Goal: Task Accomplishment & Management: Use online tool/utility

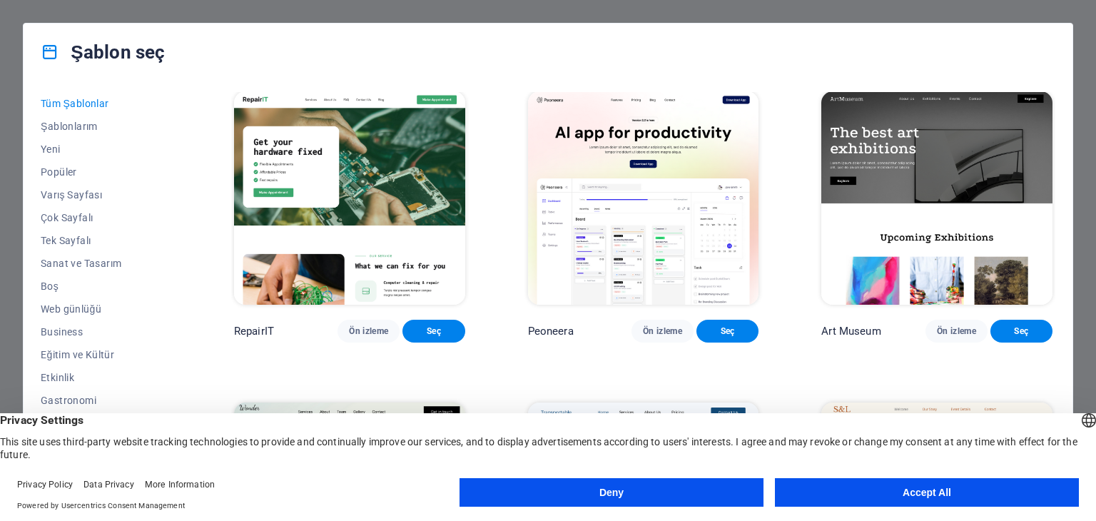
scroll to position [357, 0]
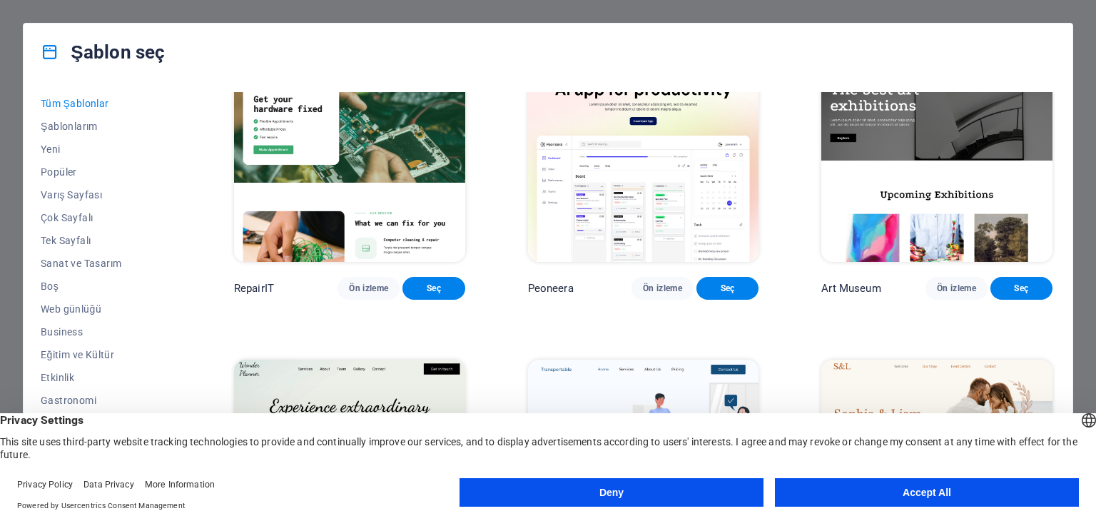
click at [683, 478] on button "Deny" at bounding box center [612, 492] width 304 height 29
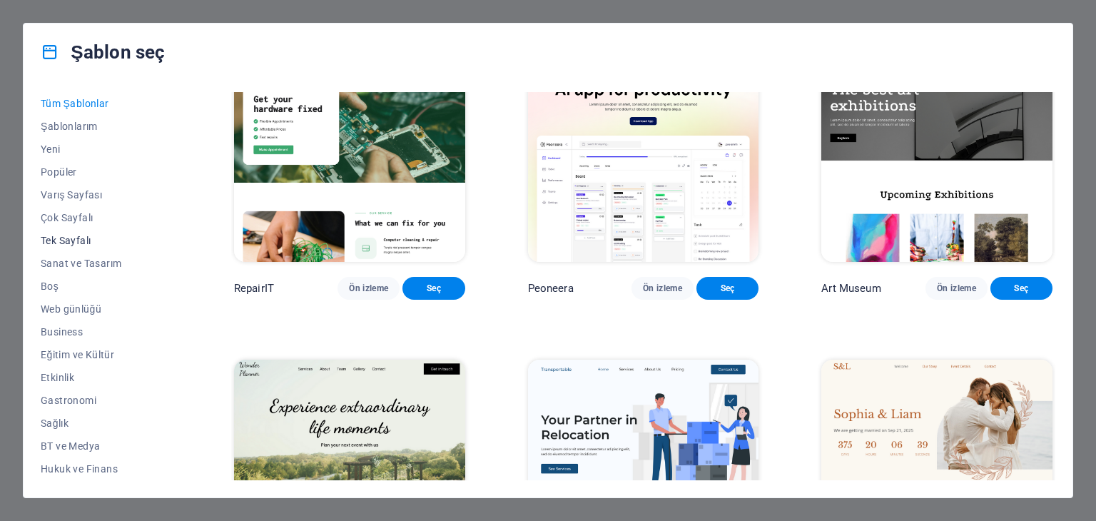
click at [81, 238] on span "Tek Sayfalı" at bounding box center [106, 240] width 131 height 11
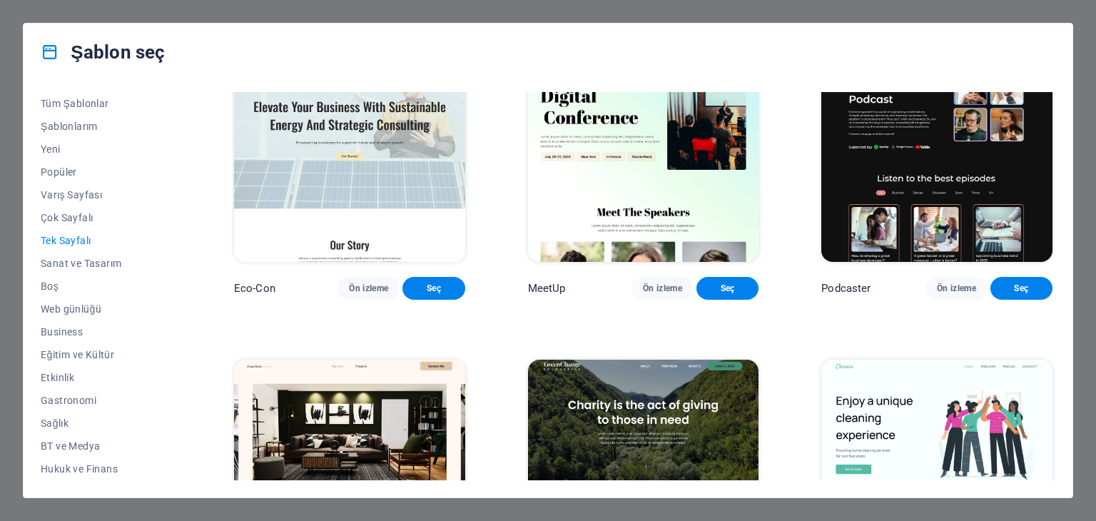
scroll to position [0, 0]
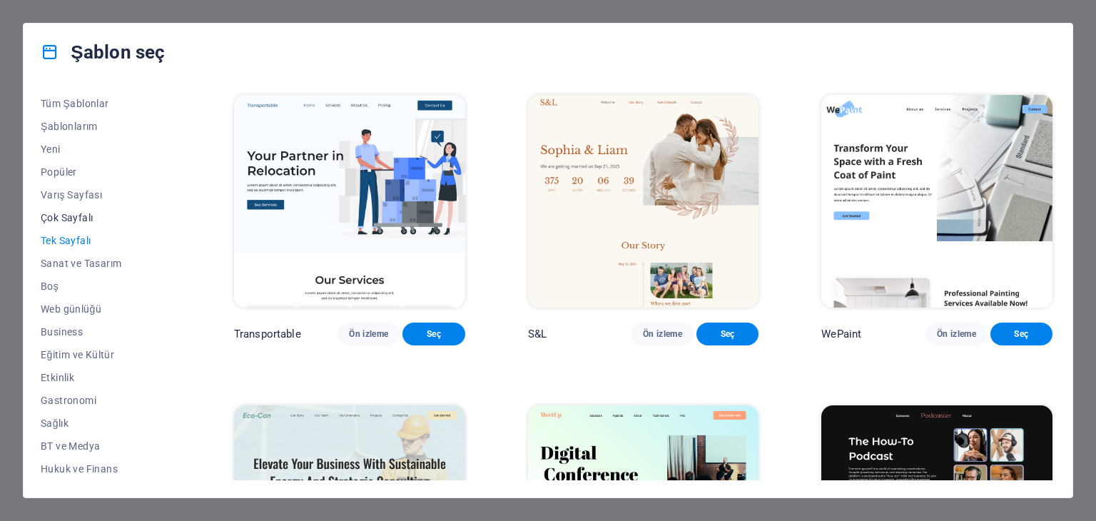
click at [75, 208] on button "Çok Sayfalı" at bounding box center [106, 217] width 131 height 23
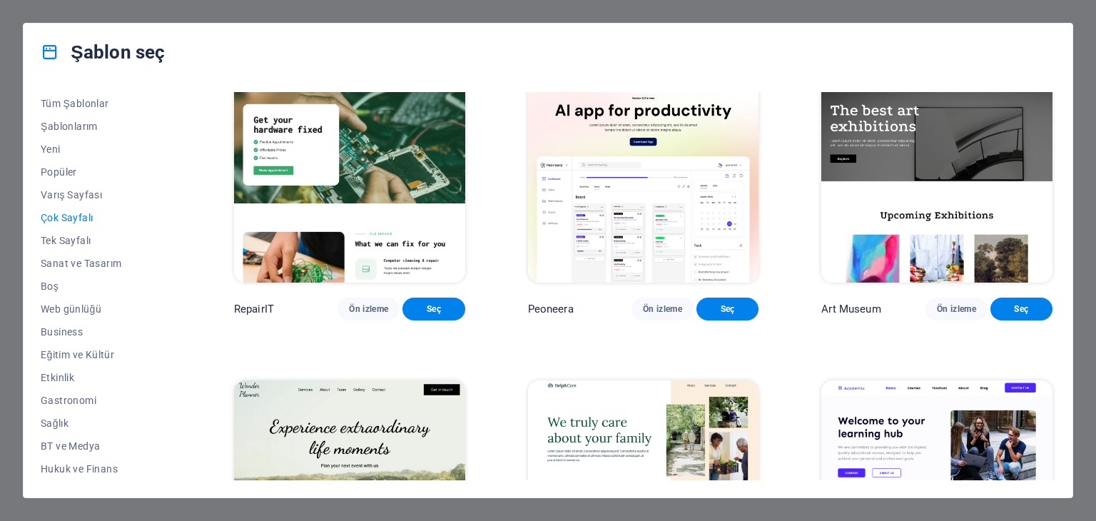
scroll to position [357, 0]
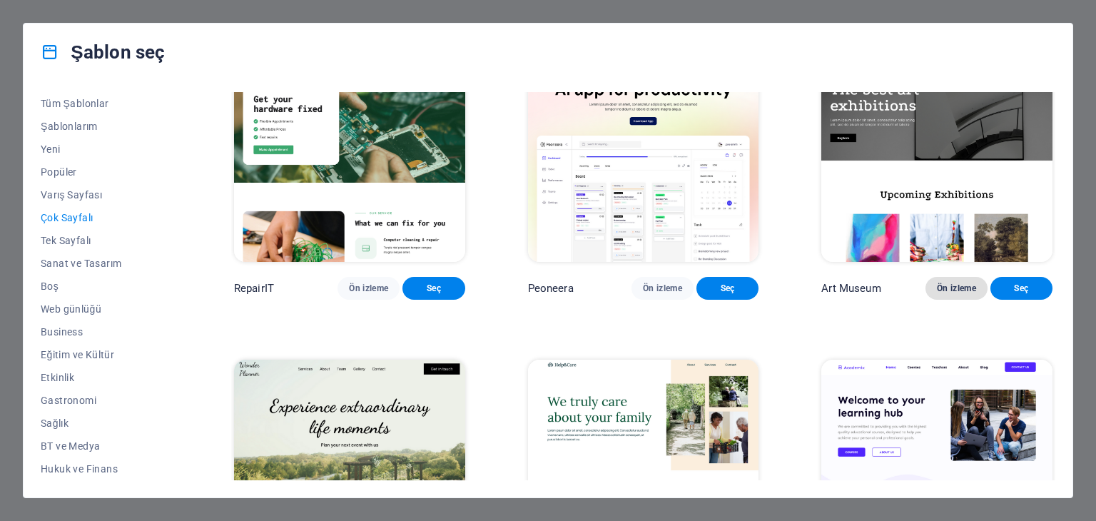
click at [938, 294] on span "Ön izleme" at bounding box center [956, 288] width 39 height 11
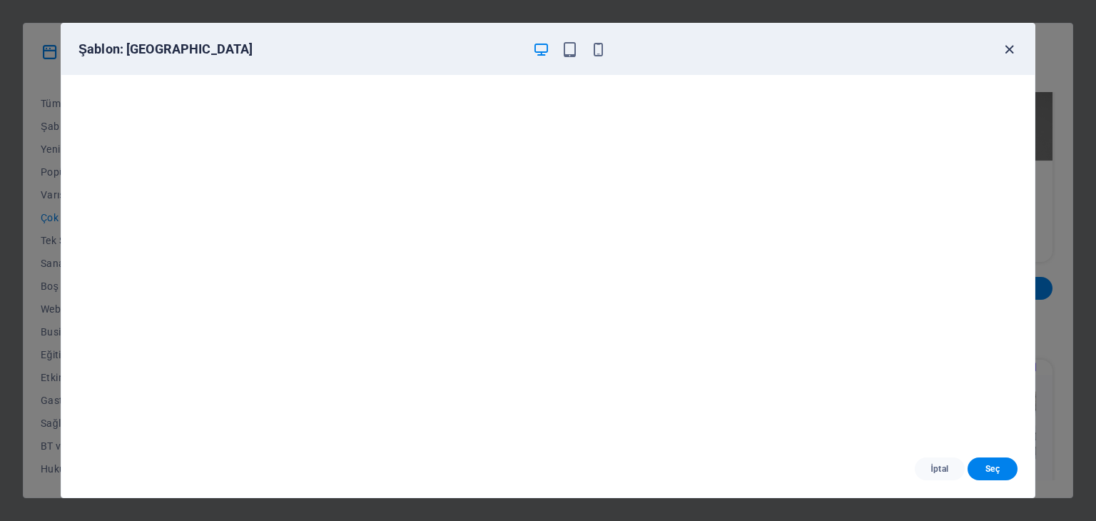
click at [1014, 54] on icon "button" at bounding box center [1009, 49] width 16 height 16
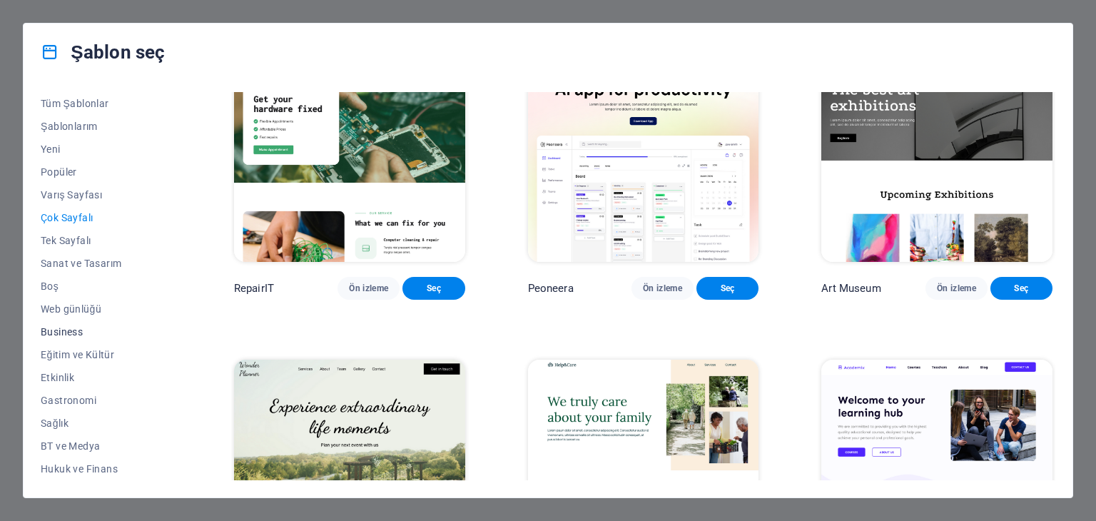
click at [66, 323] on button "Business" at bounding box center [106, 331] width 131 height 23
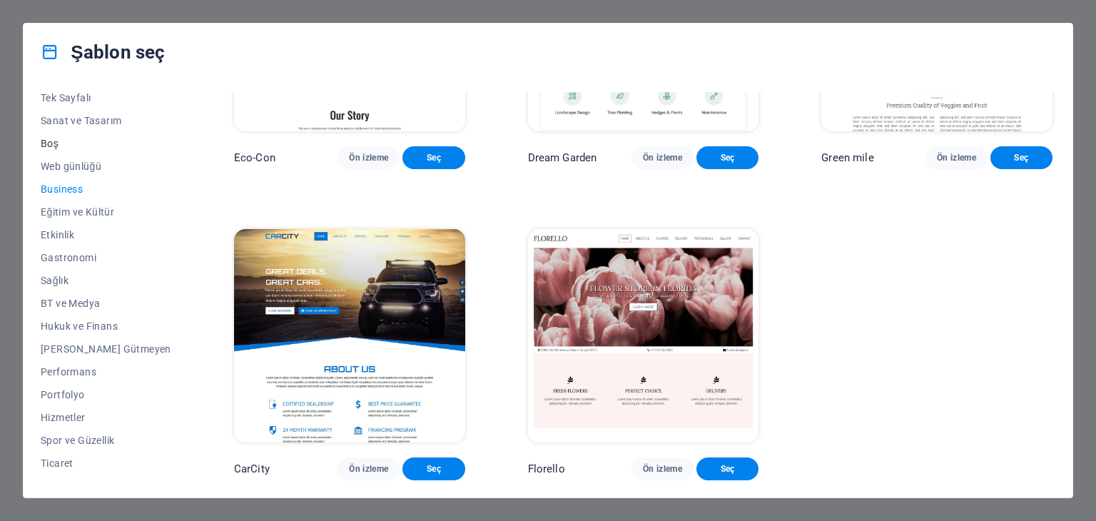
scroll to position [183, 0]
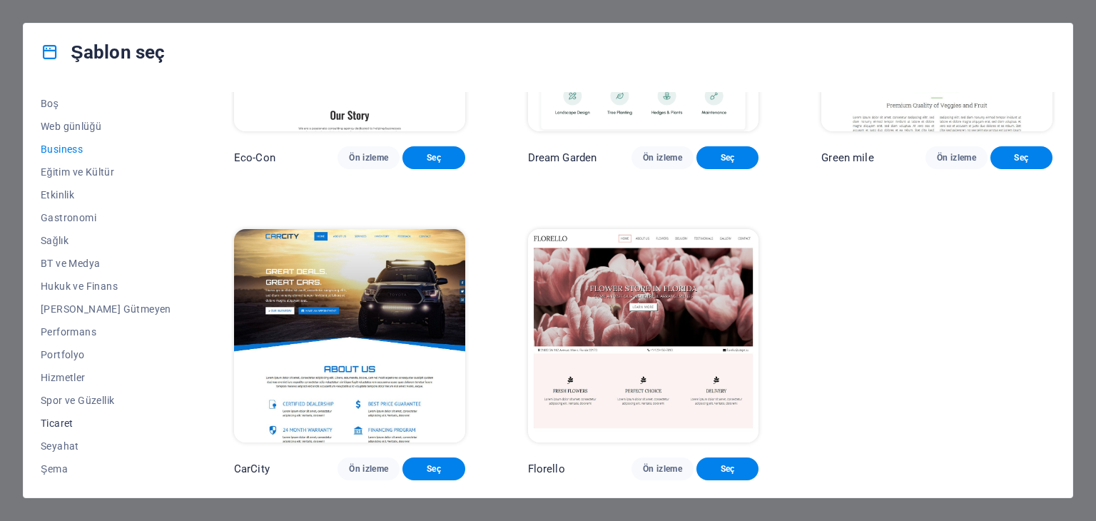
click at [60, 422] on span "Ticaret" at bounding box center [106, 423] width 131 height 11
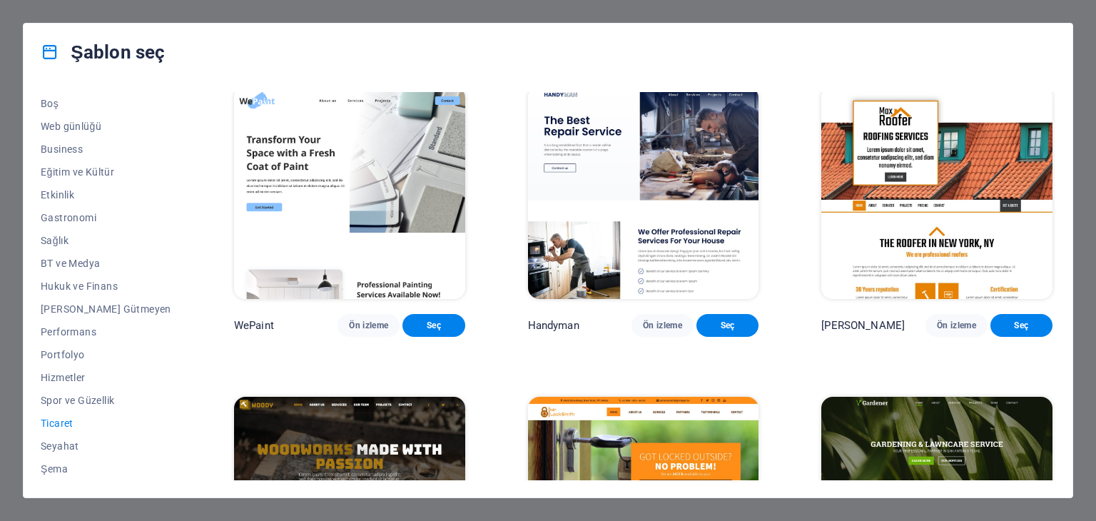
scroll to position [0, 0]
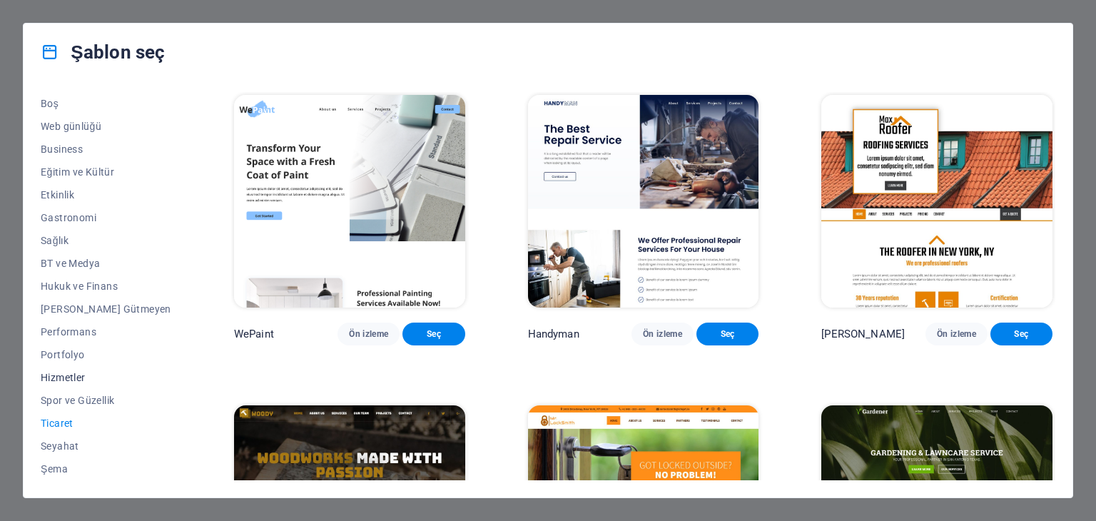
click at [71, 373] on span "Hizmetler" at bounding box center [106, 377] width 131 height 11
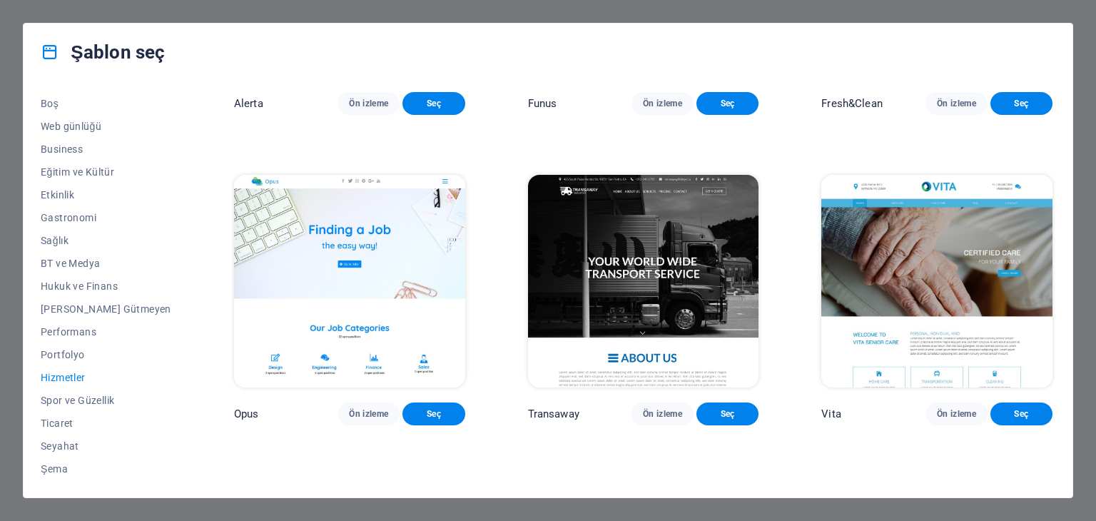
scroll to position [1856, 0]
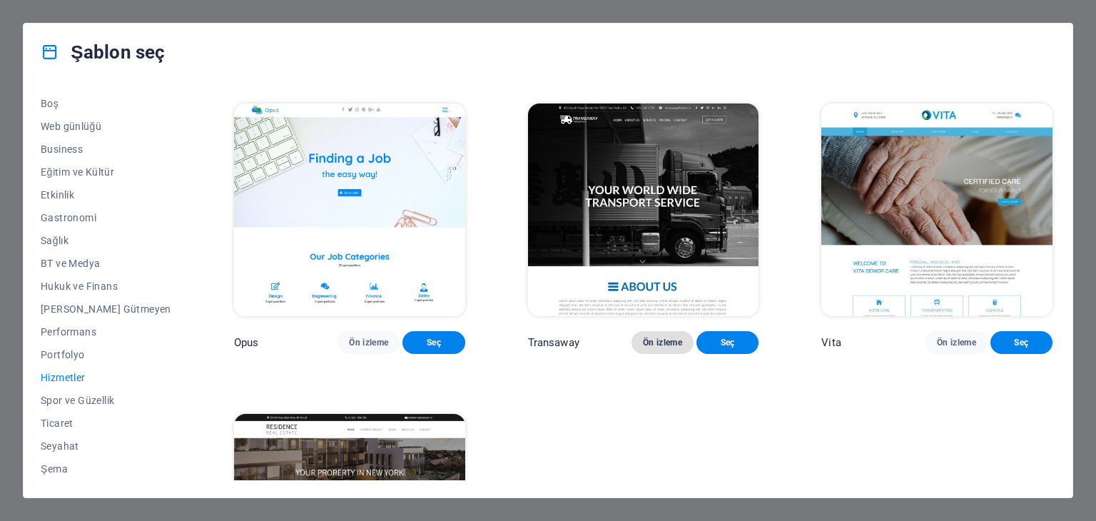
click at [643, 348] on span "Ön izleme" at bounding box center [662, 342] width 39 height 11
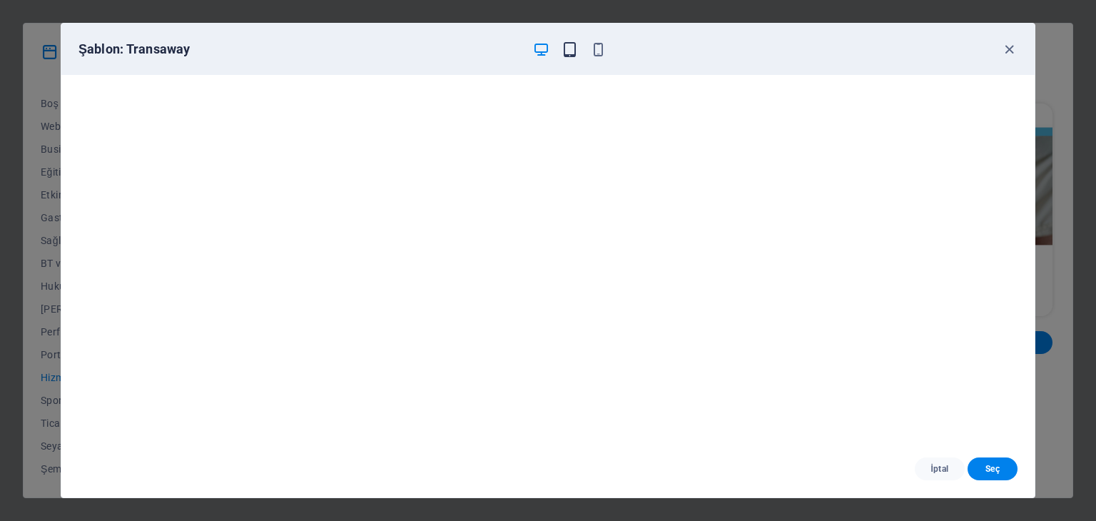
click at [574, 51] on icon "button" at bounding box center [570, 49] width 16 height 16
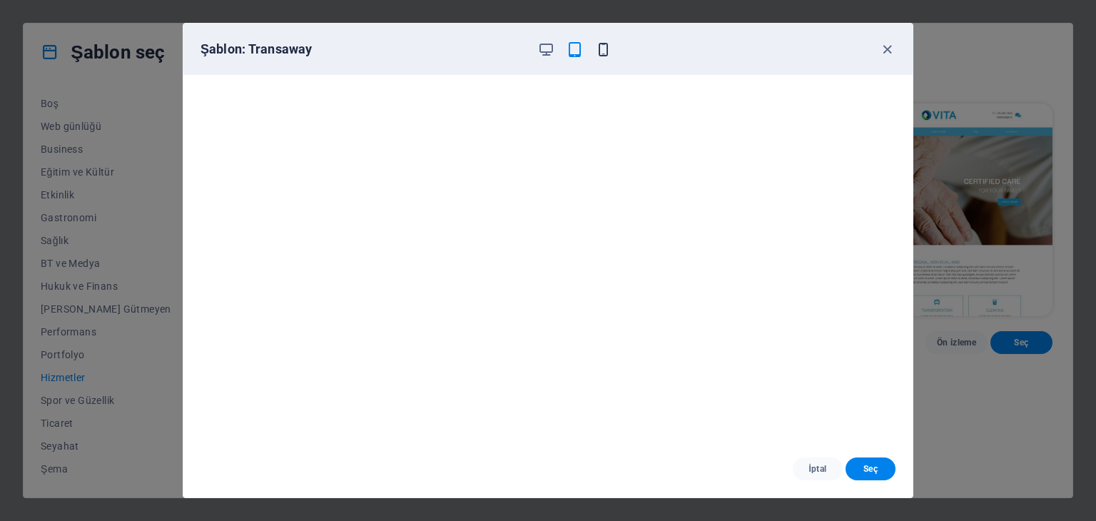
click at [605, 46] on icon "button" at bounding box center [603, 49] width 16 height 16
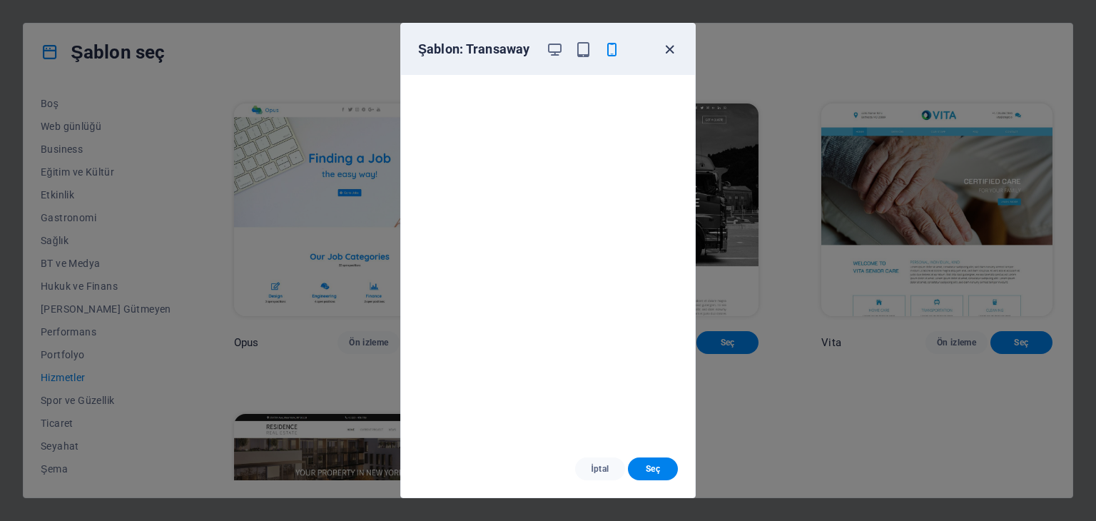
click at [662, 45] on icon "button" at bounding box center [670, 49] width 16 height 16
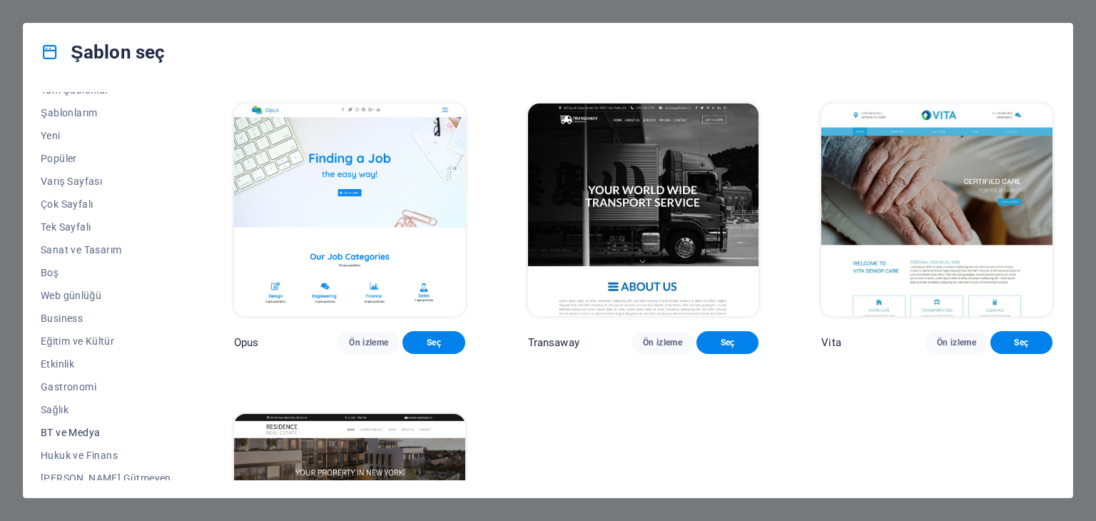
scroll to position [0, 0]
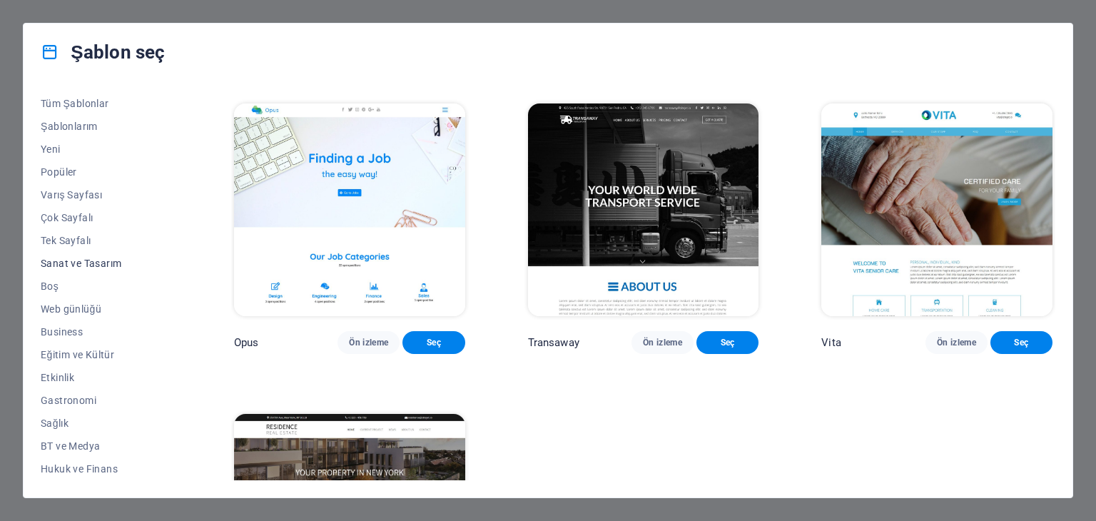
click at [94, 258] on span "Sanat ve Tasarım" at bounding box center [106, 263] width 131 height 11
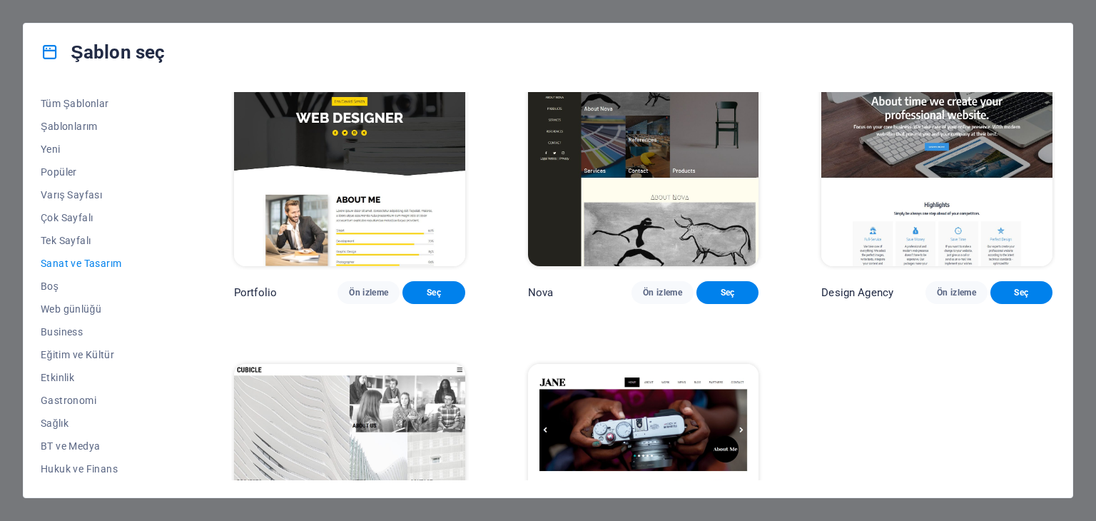
scroll to position [935, 0]
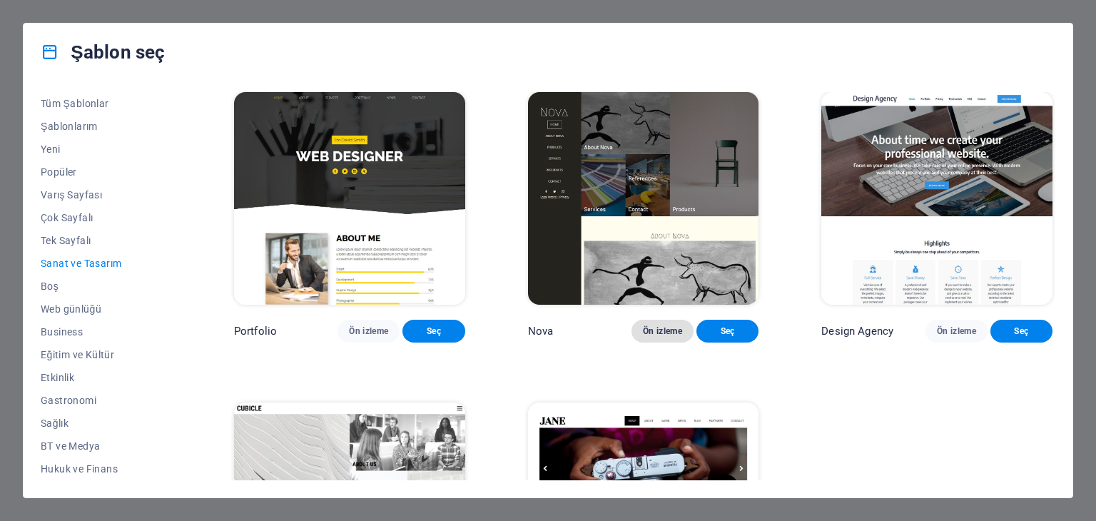
click at [643, 337] on span "Ön izleme" at bounding box center [662, 330] width 39 height 11
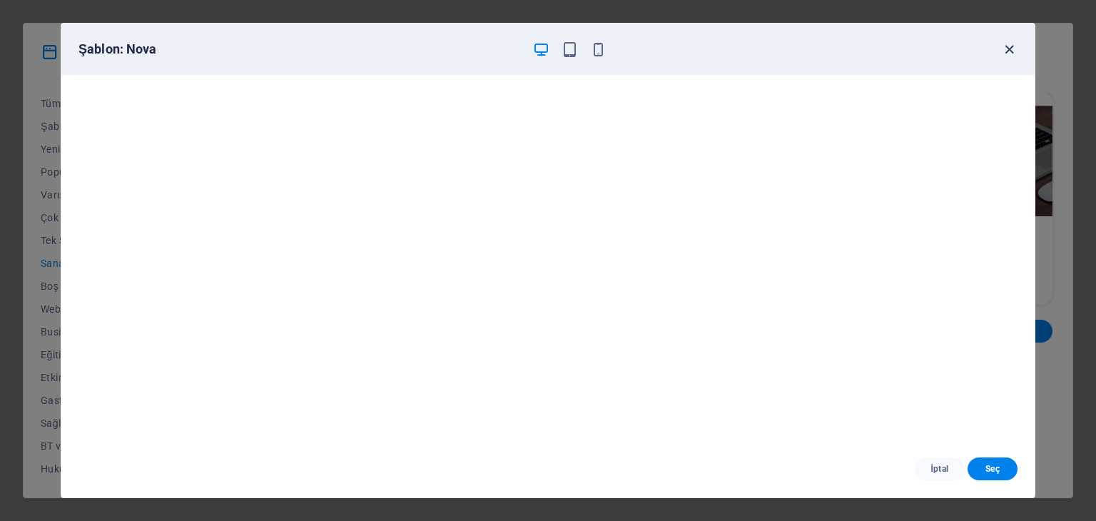
click at [1003, 44] on icon "button" at bounding box center [1009, 49] width 16 height 16
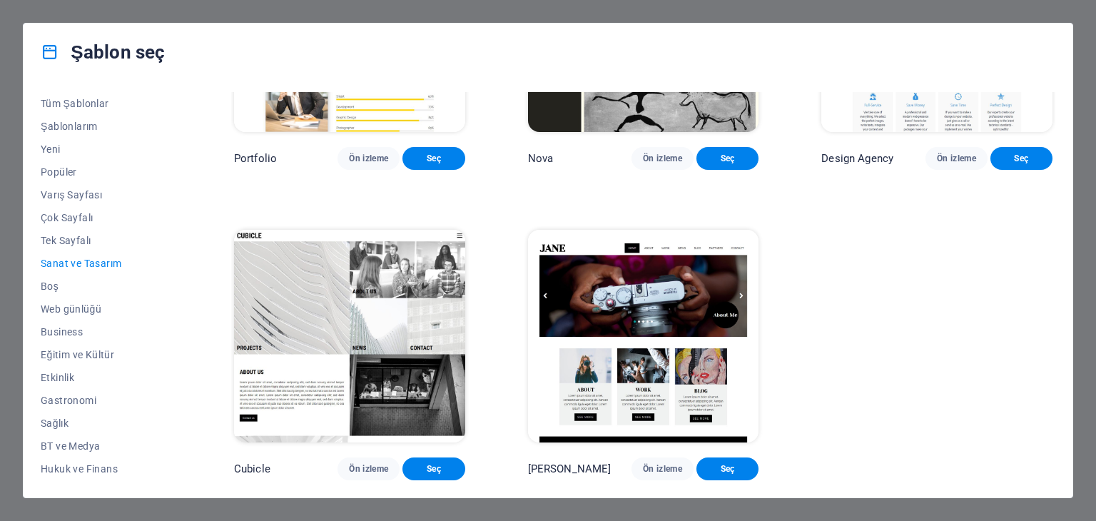
scroll to position [1149, 0]
click at [643, 463] on span "Ön izleme" at bounding box center [662, 468] width 39 height 11
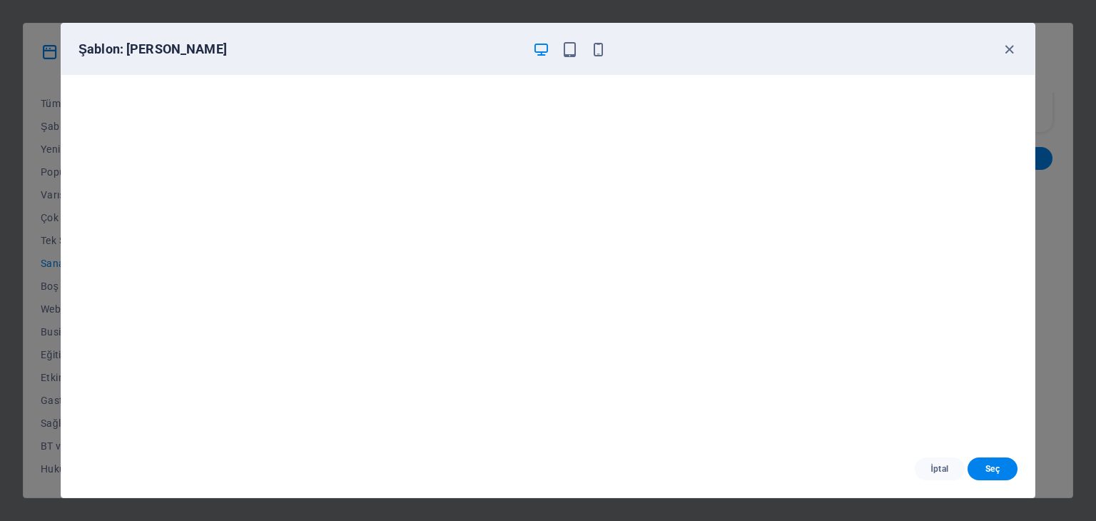
scroll to position [4, 0]
click at [931, 468] on span "İptal" at bounding box center [939, 468] width 27 height 11
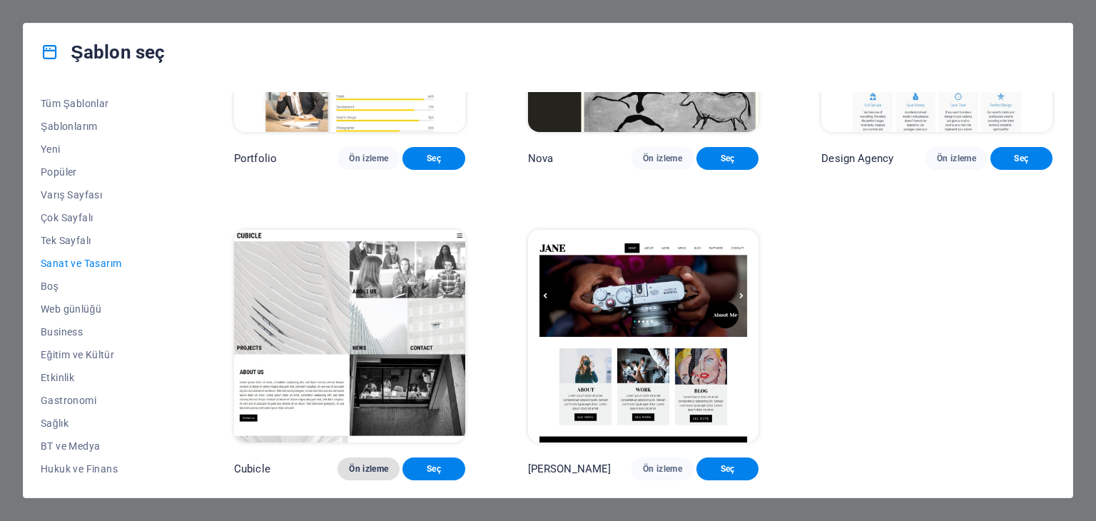
click at [349, 469] on span "Ön izleme" at bounding box center [368, 468] width 39 height 11
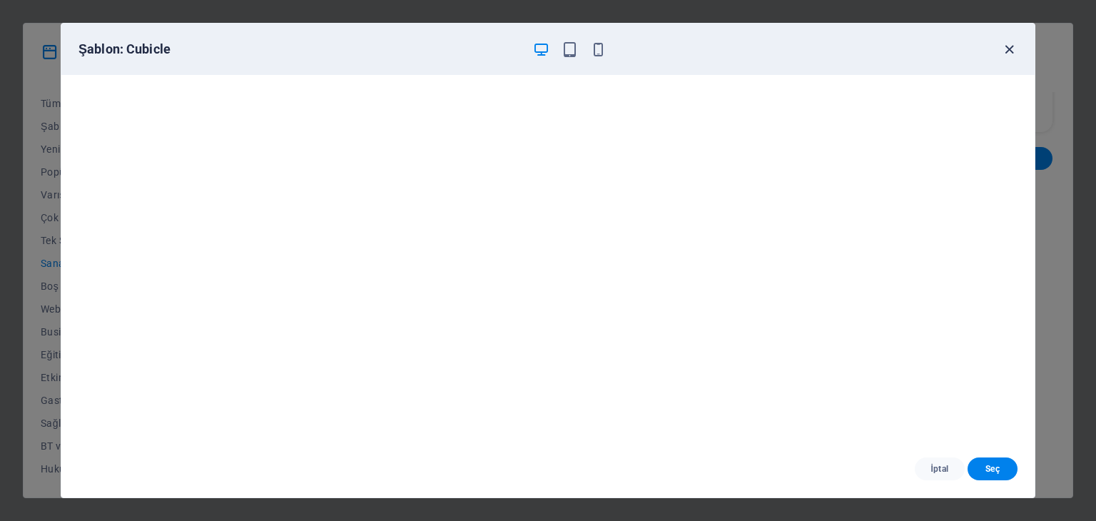
click at [1009, 49] on icon "button" at bounding box center [1009, 49] width 16 height 16
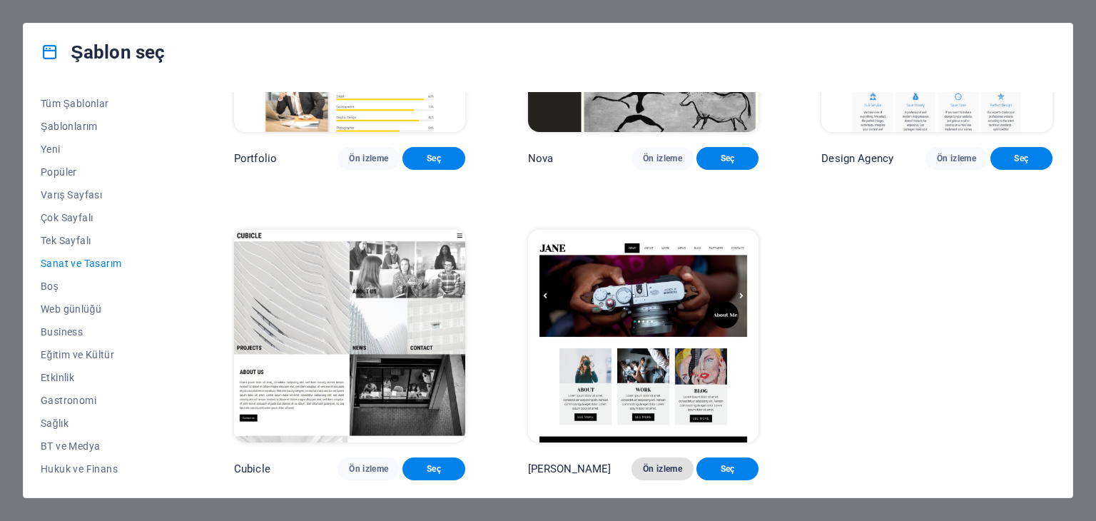
click at [644, 463] on span "Ön izleme" at bounding box center [662, 468] width 39 height 11
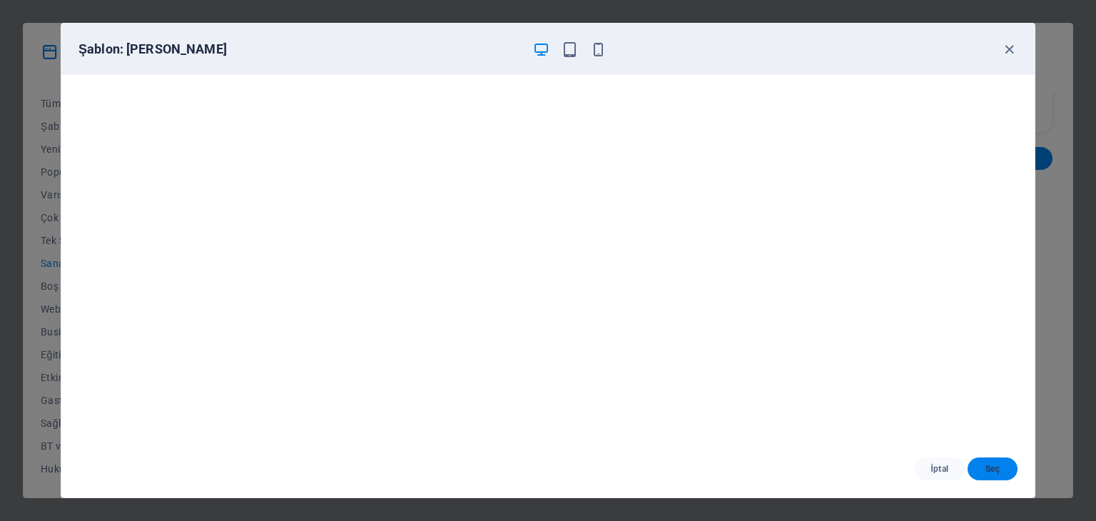
click at [989, 469] on span "Seç" at bounding box center [992, 468] width 27 height 11
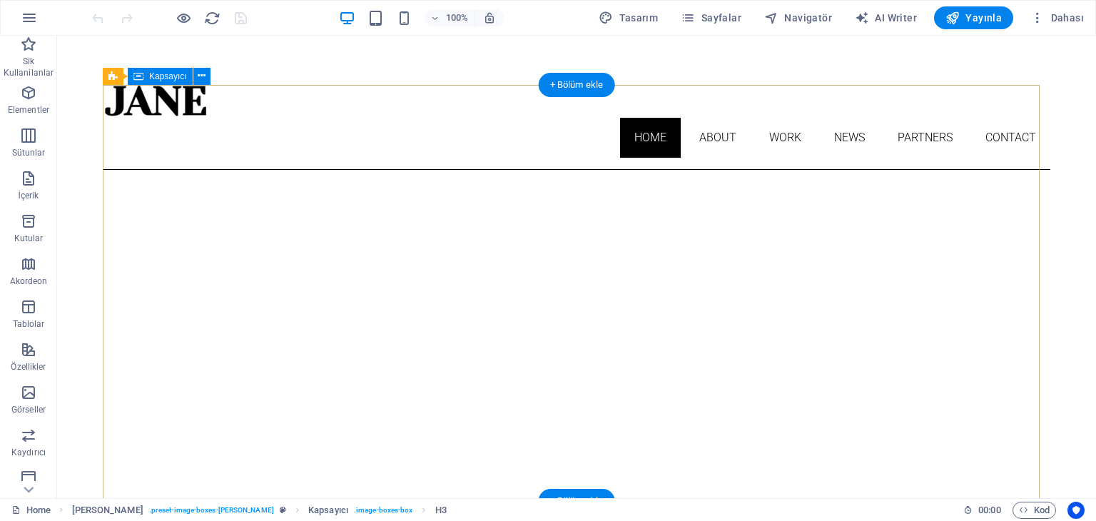
scroll to position [6, 0]
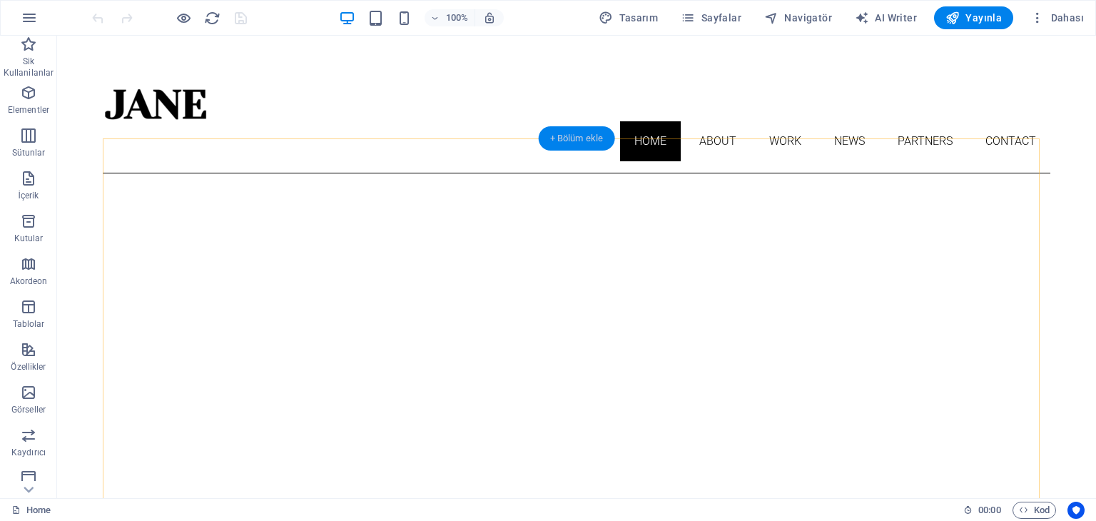
click at [575, 139] on div "+ Bölüm ekle" at bounding box center [577, 138] width 76 height 24
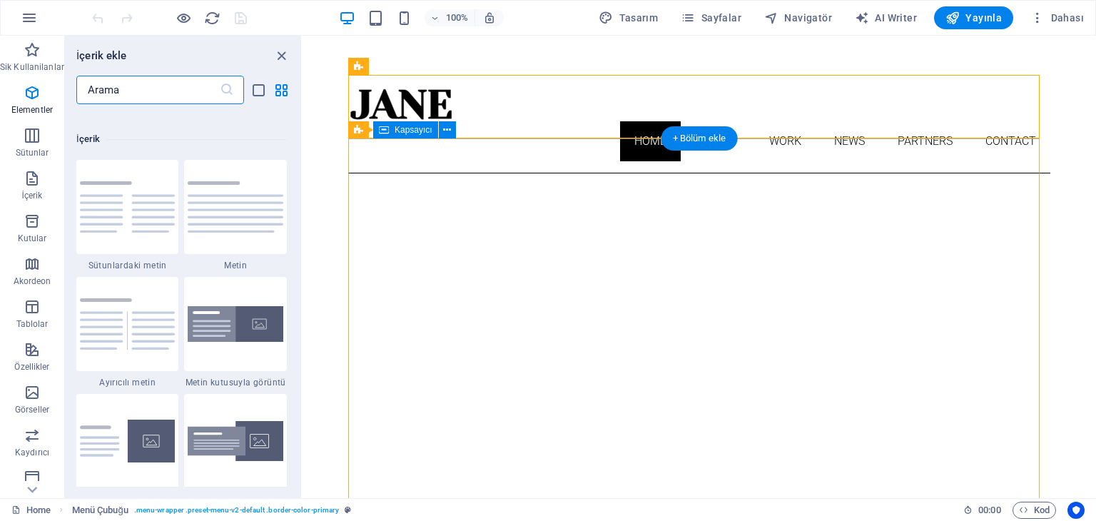
scroll to position [2497, 0]
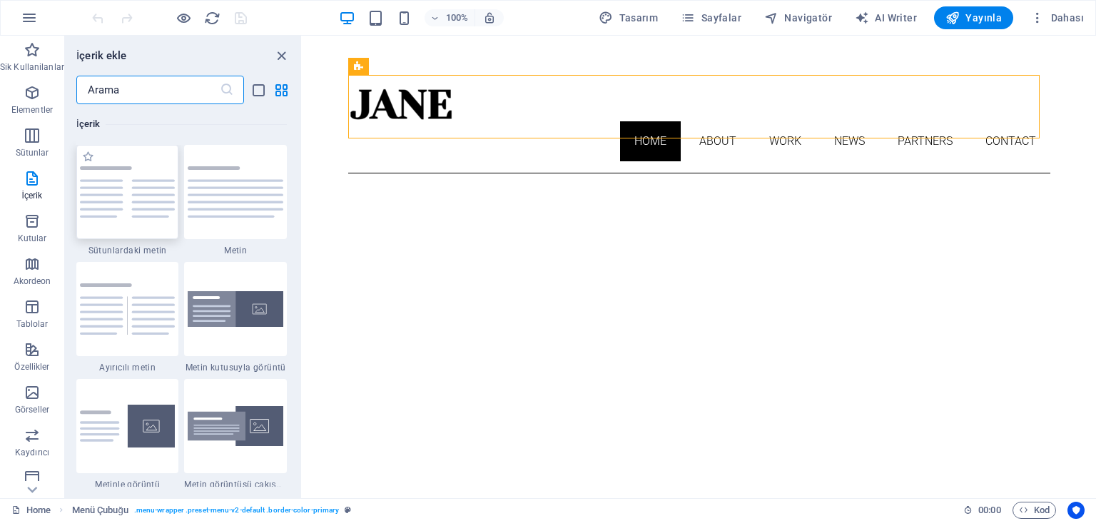
click at [156, 184] on img at bounding box center [128, 191] width 96 height 51
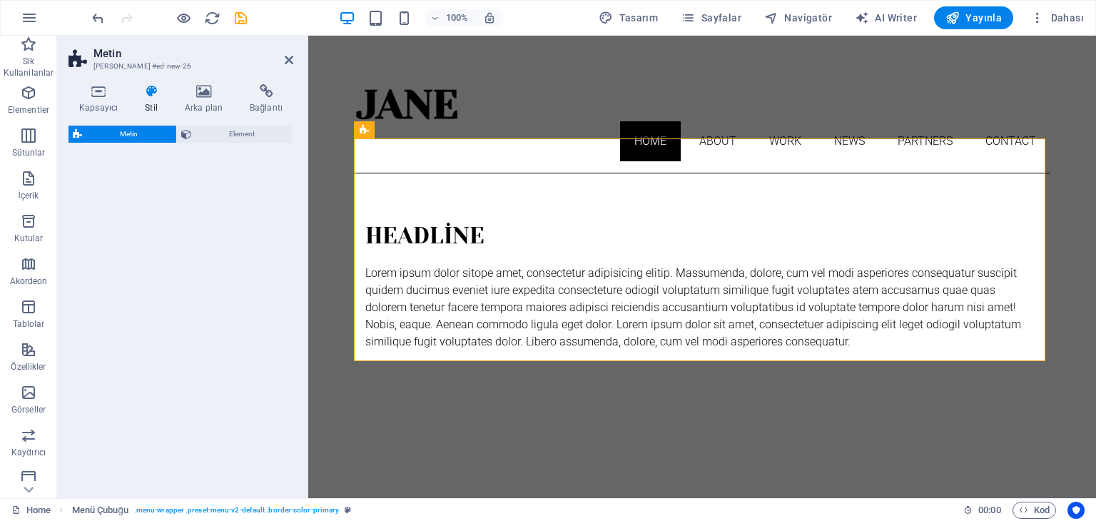
select select "rem"
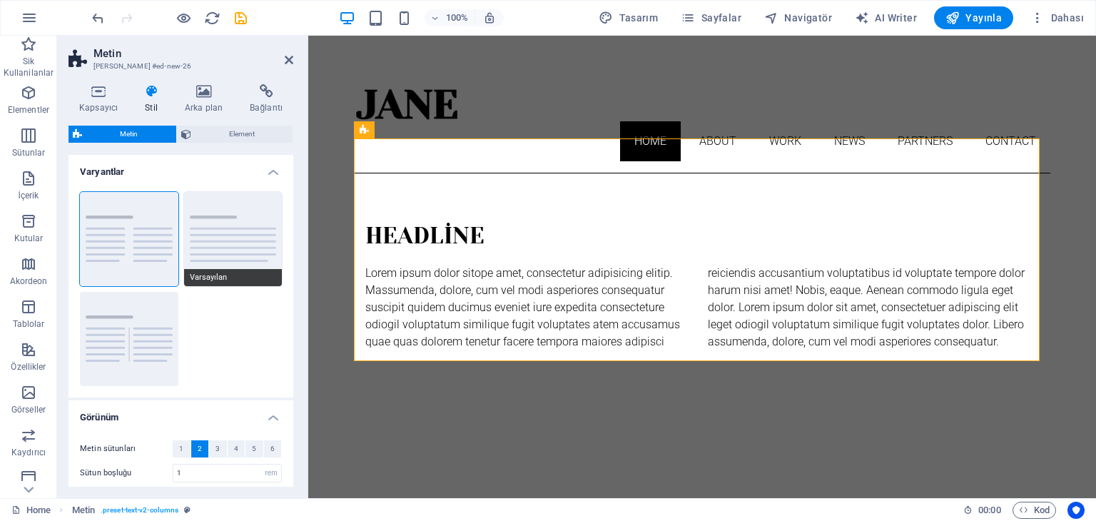
click at [244, 221] on button "Varsayılan" at bounding box center [233, 239] width 98 height 94
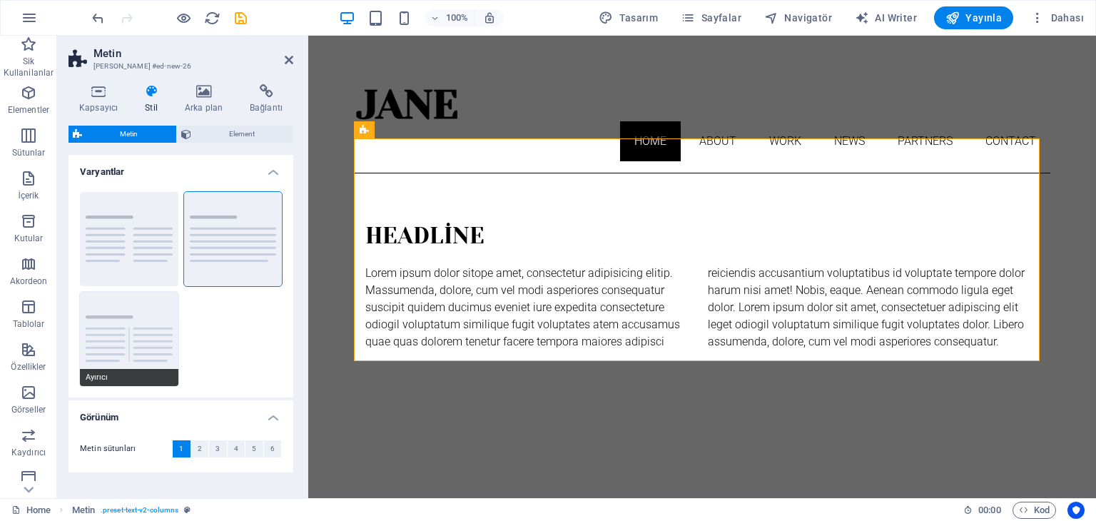
click at [140, 326] on button "Ayırıcı" at bounding box center [129, 339] width 98 height 94
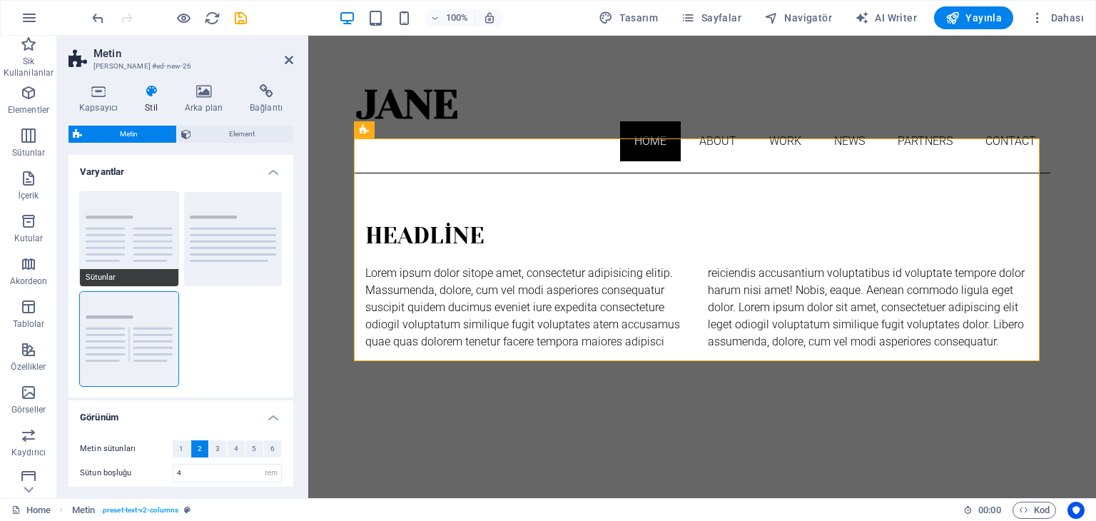
click at [119, 228] on button "Sütunlar" at bounding box center [129, 239] width 98 height 94
type input "1"
click at [291, 58] on icon at bounding box center [289, 59] width 9 height 11
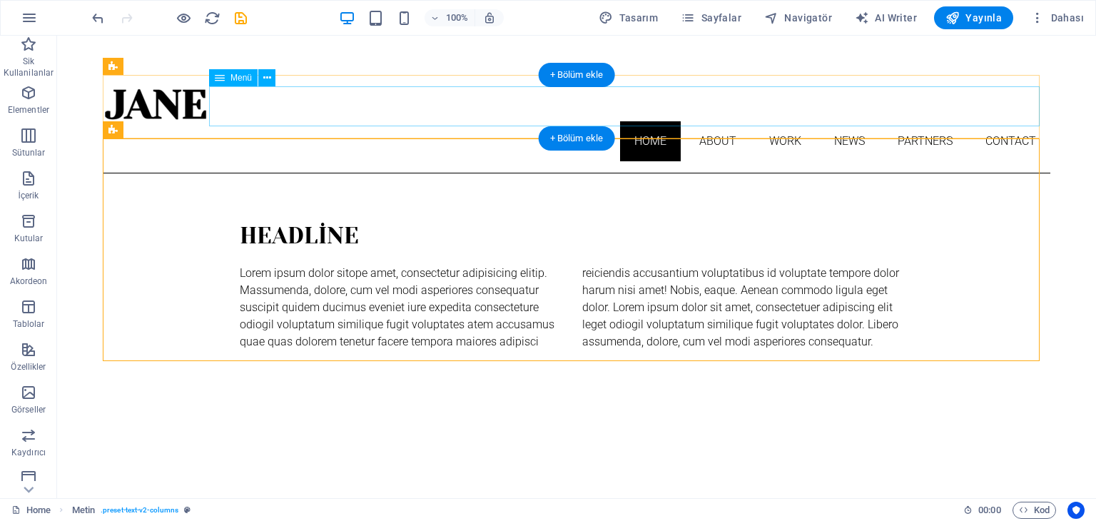
click at [737, 121] on nav "Home About Work News Partners Contact" at bounding box center [577, 141] width 948 height 40
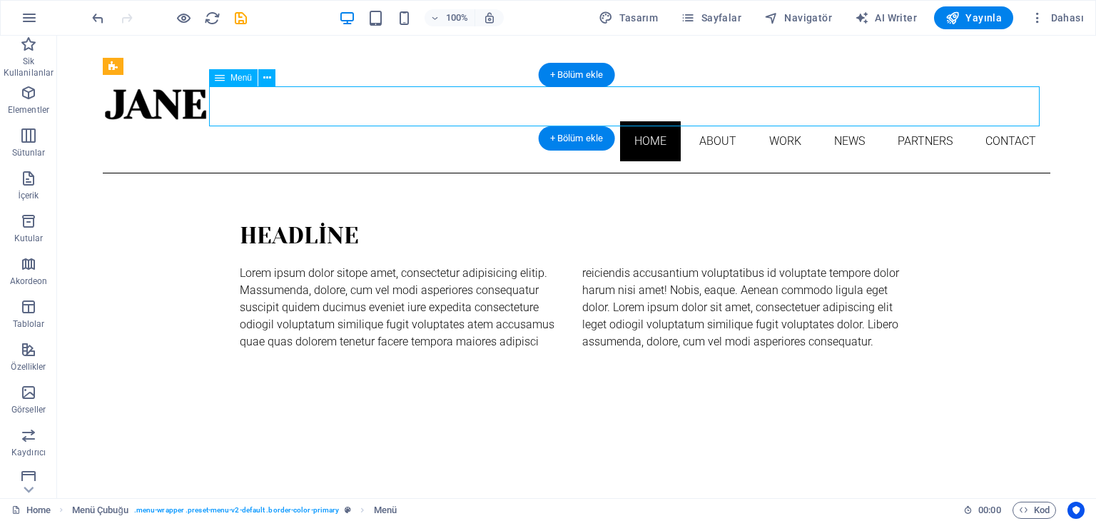
click at [711, 121] on nav "Home About Work News Partners Contact" at bounding box center [577, 141] width 948 height 40
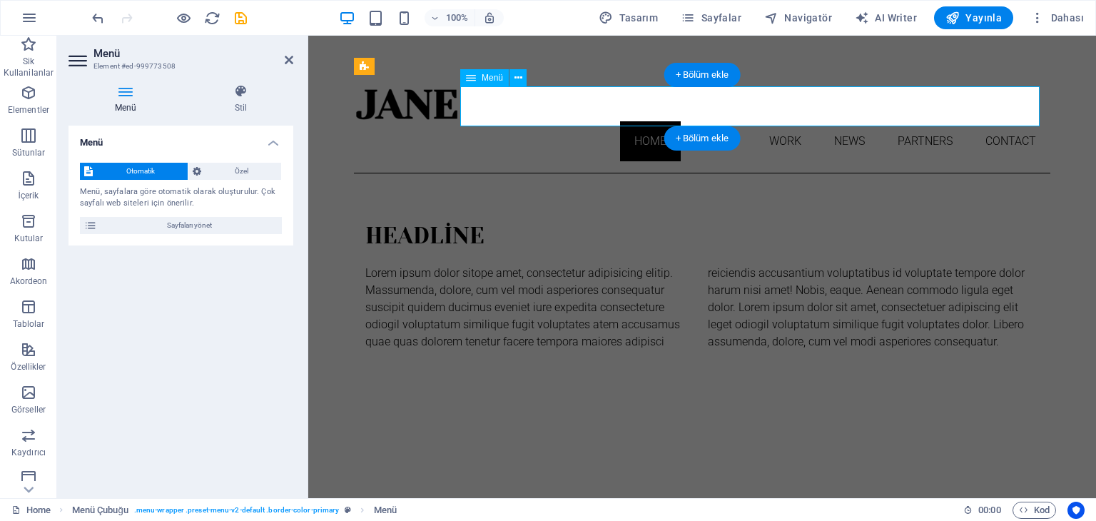
click at [941, 121] on nav "Home About Work News Partners Contact" at bounding box center [702, 141] width 697 height 40
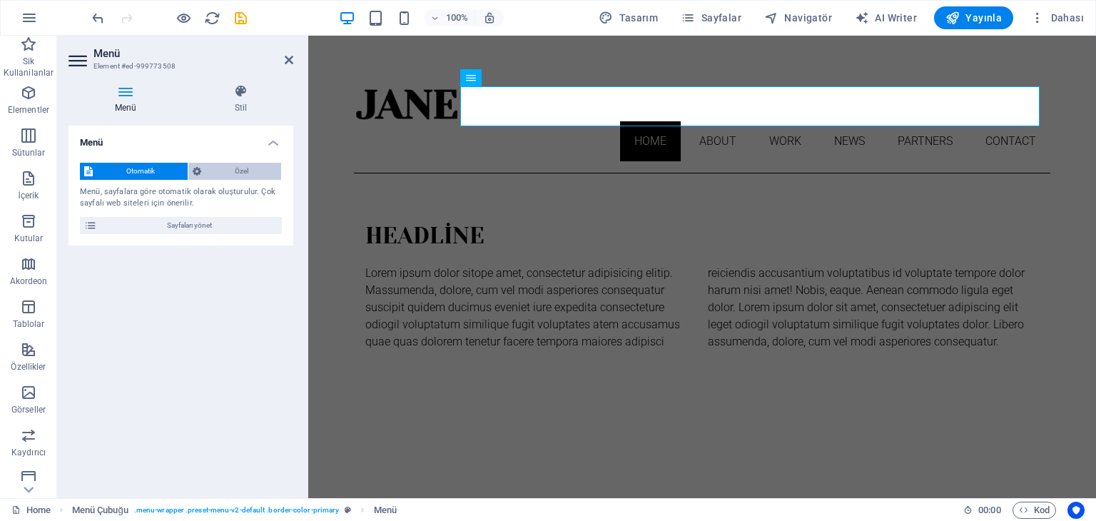
click at [240, 176] on span "Özel" at bounding box center [241, 171] width 71 height 17
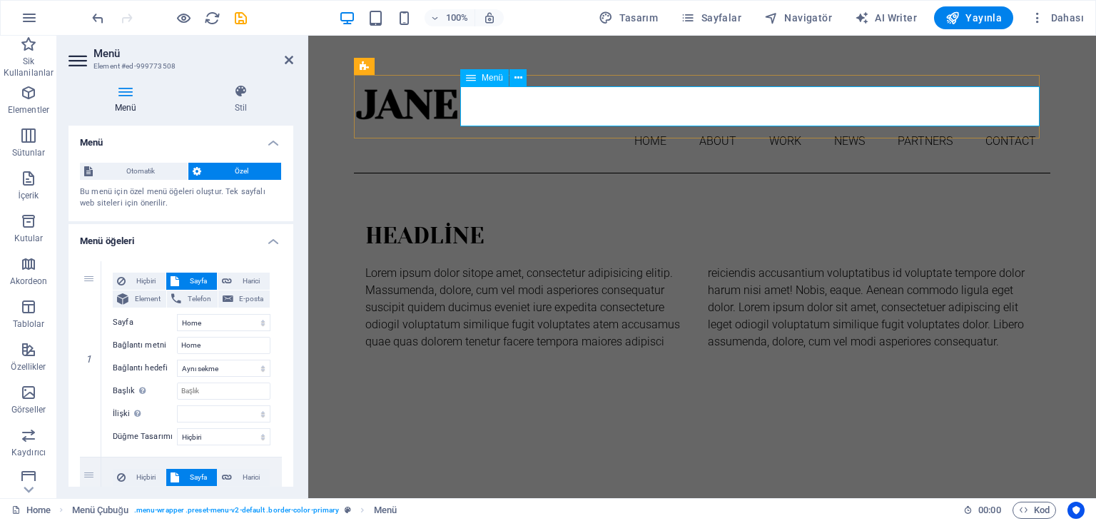
click at [670, 121] on nav "Home About Work News Partners Contact" at bounding box center [702, 141] width 697 height 40
click at [652, 121] on nav "Home About Work News Partners Contact" at bounding box center [702, 141] width 697 height 40
click at [640, 121] on nav "Home About Work News Partners Contact" at bounding box center [702, 141] width 697 height 40
click at [708, 121] on nav "Home About Work News Partners Contact" at bounding box center [702, 141] width 697 height 40
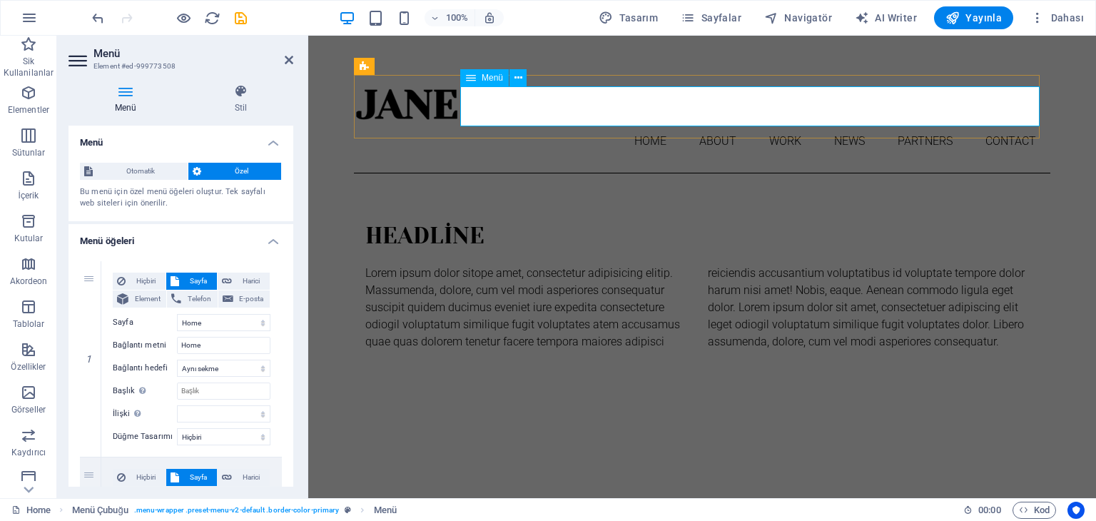
click at [708, 121] on nav "Home About Work News Partners Contact" at bounding box center [702, 141] width 697 height 40
click at [765, 121] on nav "Home About Work News Partners Contact" at bounding box center [702, 141] width 697 height 40
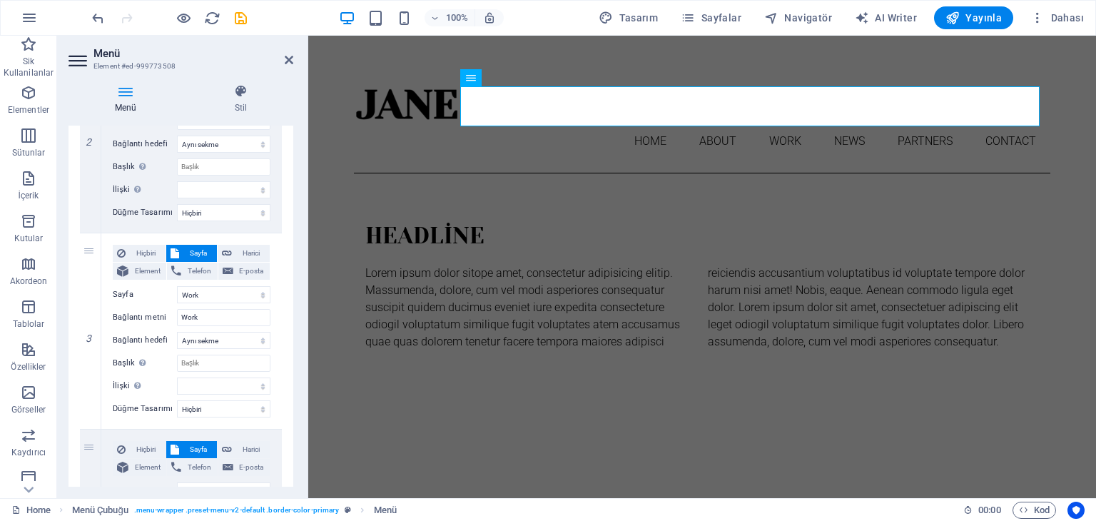
scroll to position [428, 0]
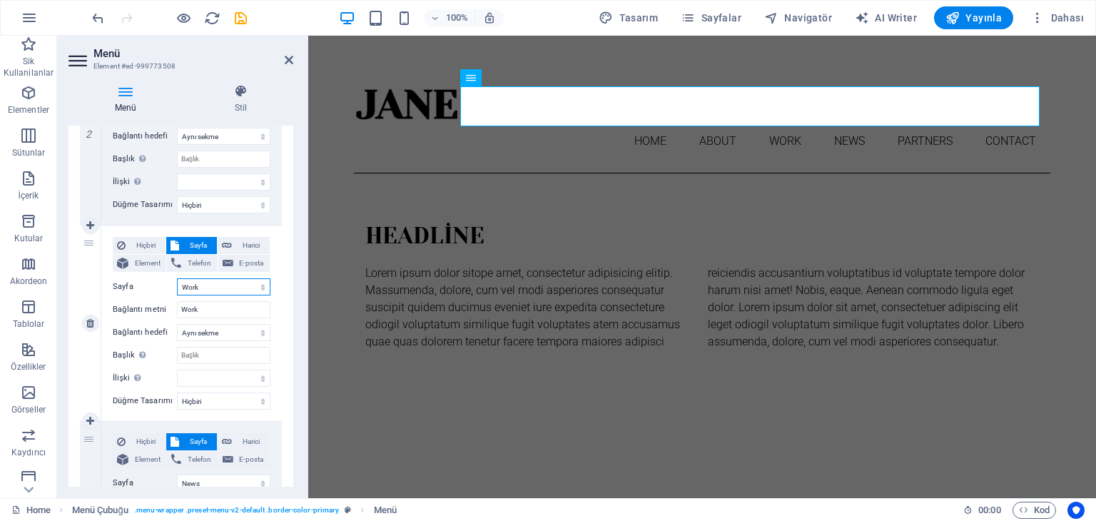
click at [200, 288] on select "Home About Work News Partners Contact Legal Notice Privacy" at bounding box center [224, 286] width 94 height 17
click at [77, 330] on div "1 Hiçbiri Sayfa Harici Element Telefon E-posta Sayfa Home About Work News Partn…" at bounding box center [181, 422] width 225 height 1200
click at [89, 322] on icon at bounding box center [90, 323] width 8 height 10
select select
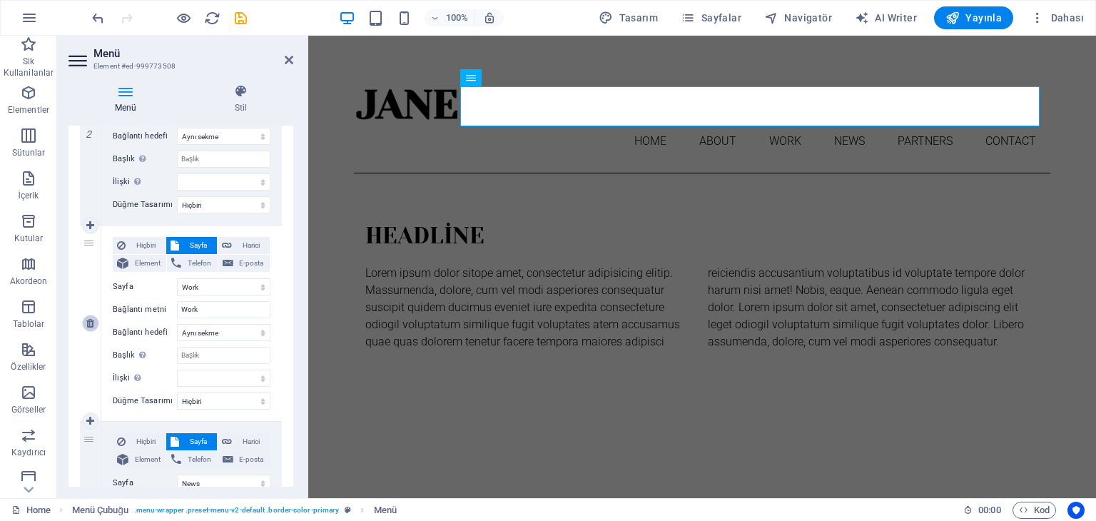
select select "3"
type input "News"
select select
select select "4"
type input "Partners"
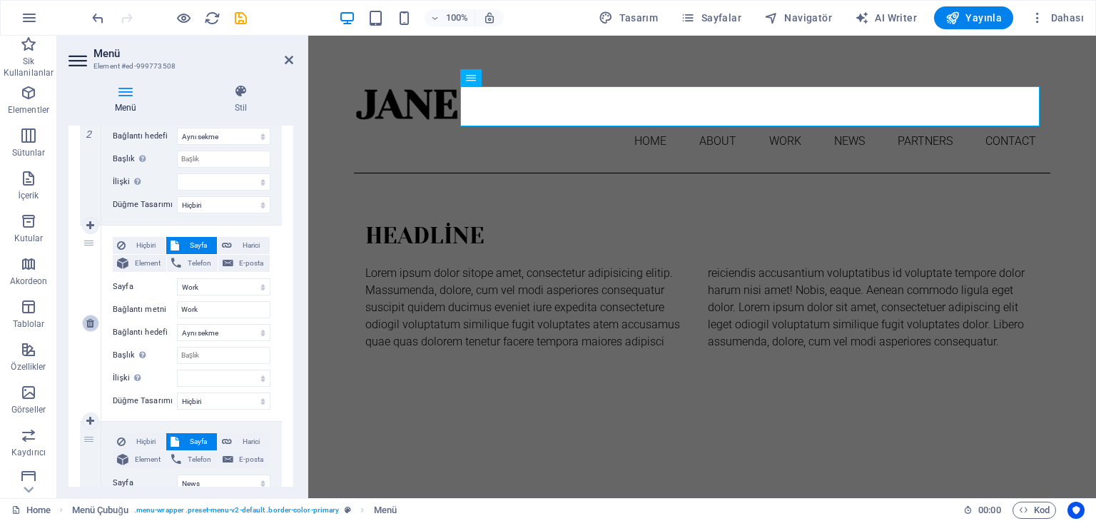
select select
select select "5"
type input "Contact"
select select
click at [89, 322] on icon at bounding box center [90, 323] width 8 height 10
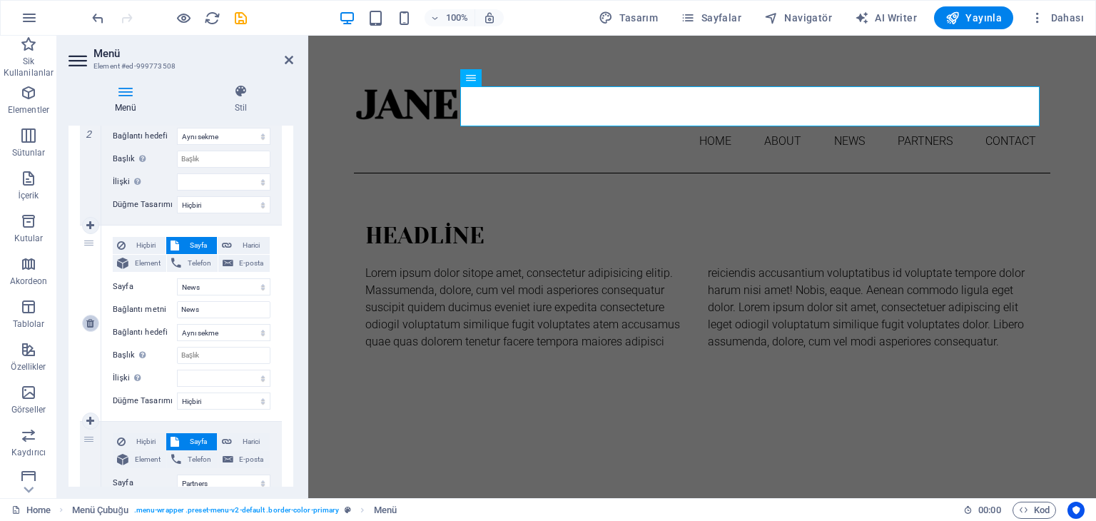
select select
select select "4"
type input "Partners"
select select
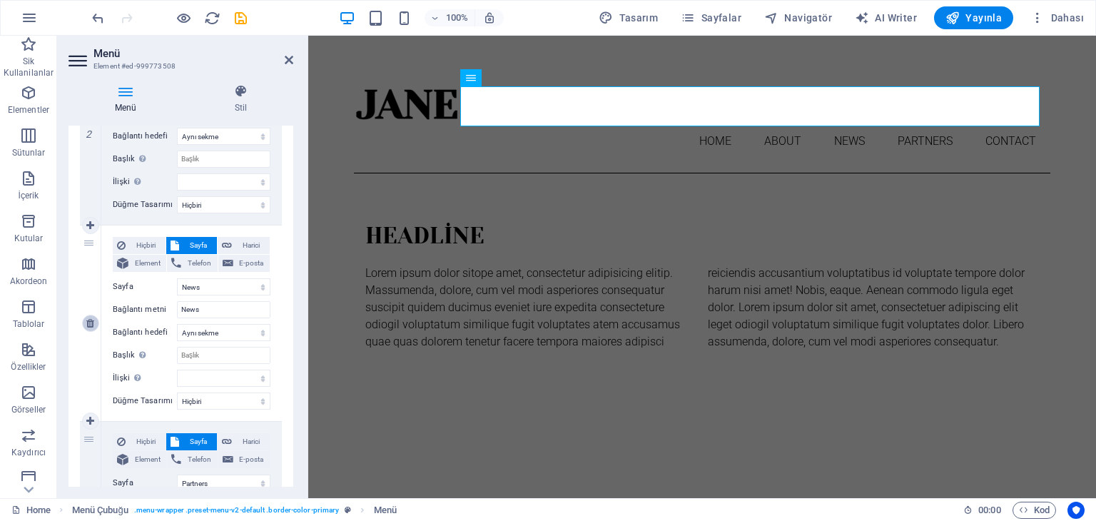
select select "5"
type input "Contact"
select select
click at [89, 322] on icon at bounding box center [90, 323] width 8 height 10
select select
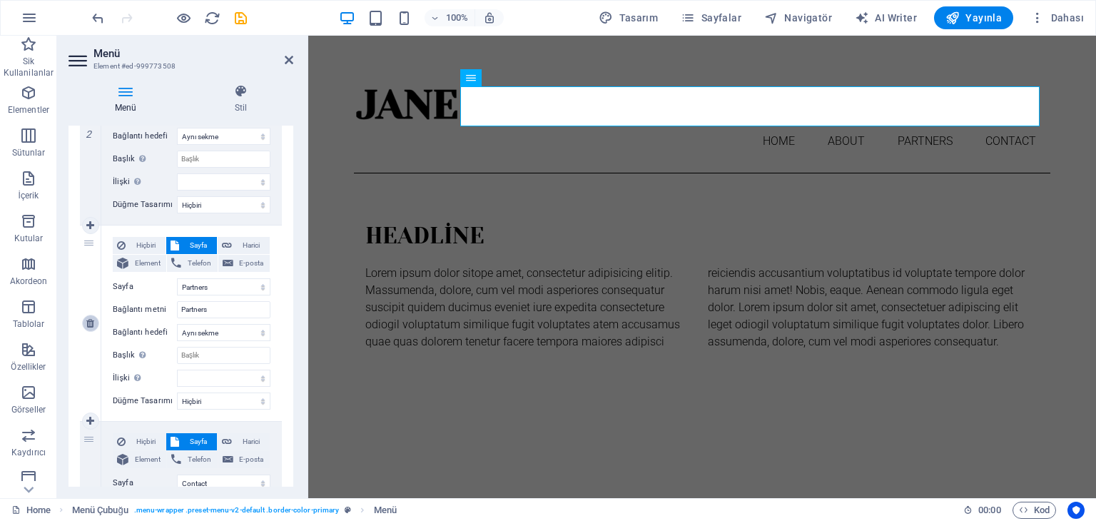
select select
select select "5"
type input "Contact"
select select
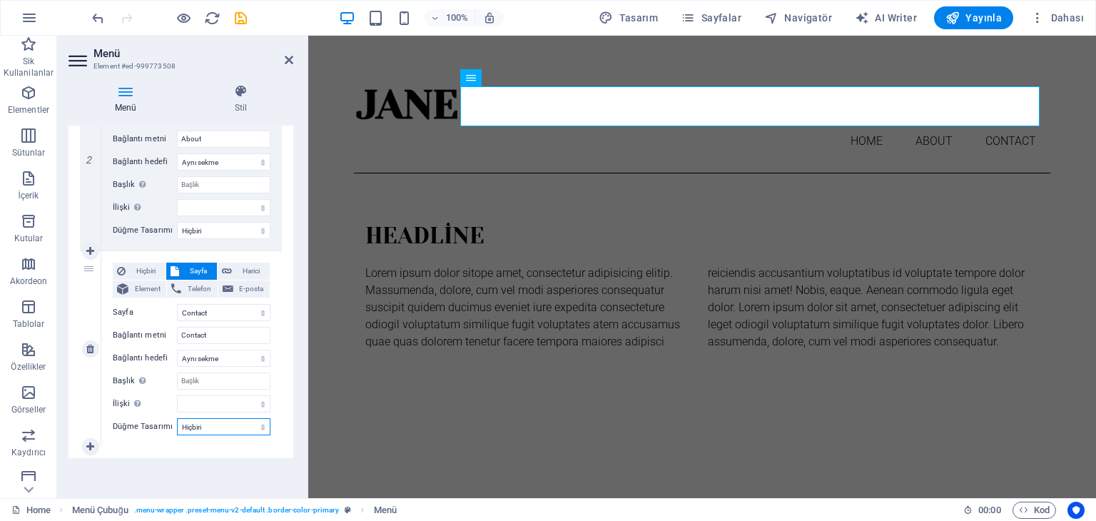
click at [233, 429] on select "Hiçbiri Varsayılan Birincil İkincil" at bounding box center [224, 426] width 94 height 17
click at [286, 54] on icon at bounding box center [289, 59] width 9 height 11
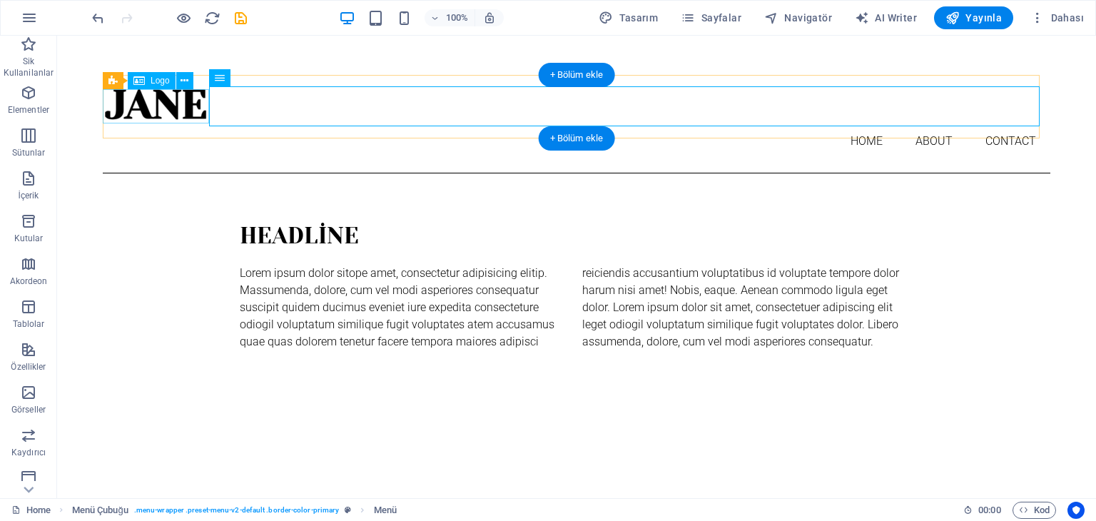
click at [185, 108] on div at bounding box center [577, 104] width 948 height 34
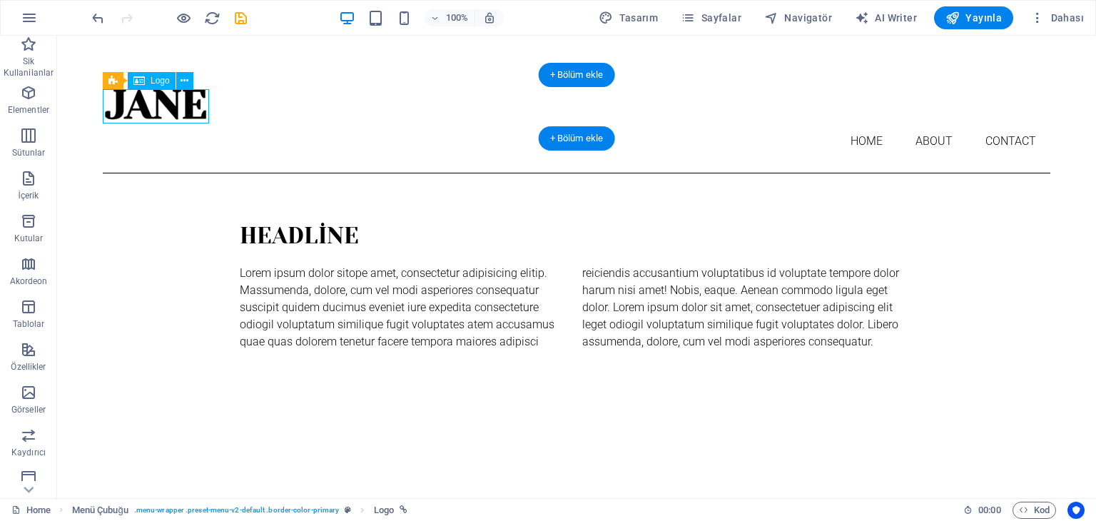
click at [185, 108] on div at bounding box center [577, 104] width 948 height 34
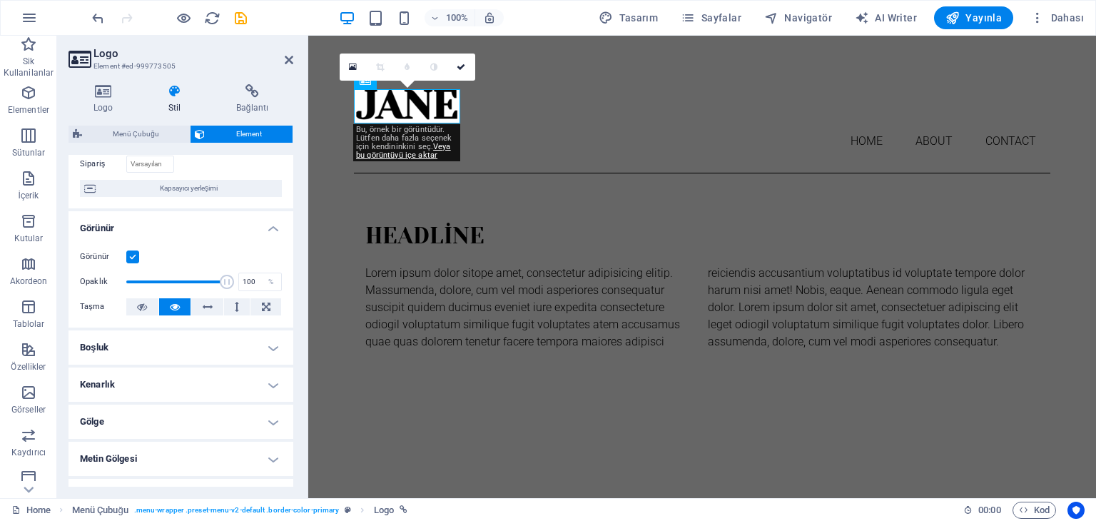
scroll to position [0, 0]
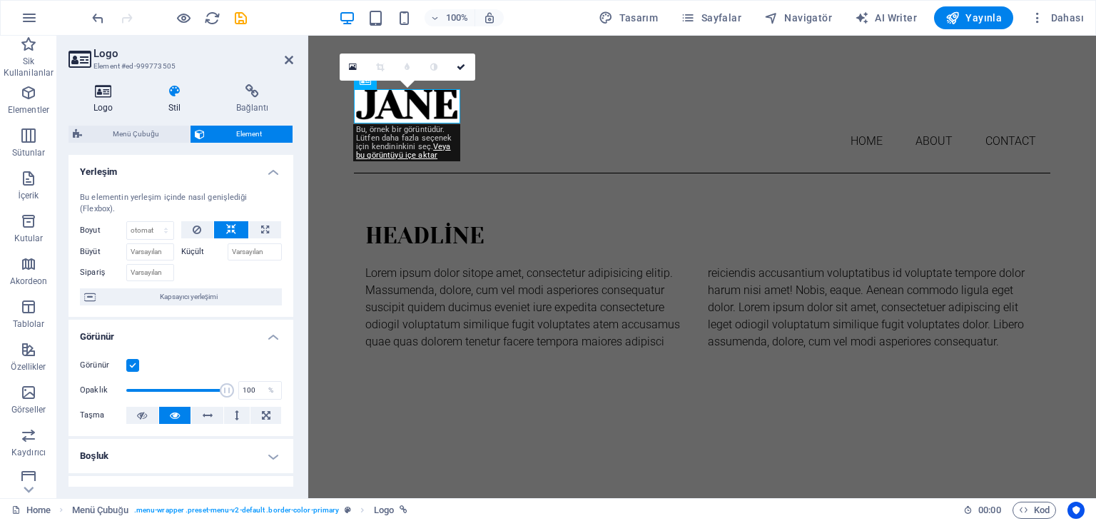
click at [108, 103] on h4 "Logo" at bounding box center [106, 99] width 75 height 30
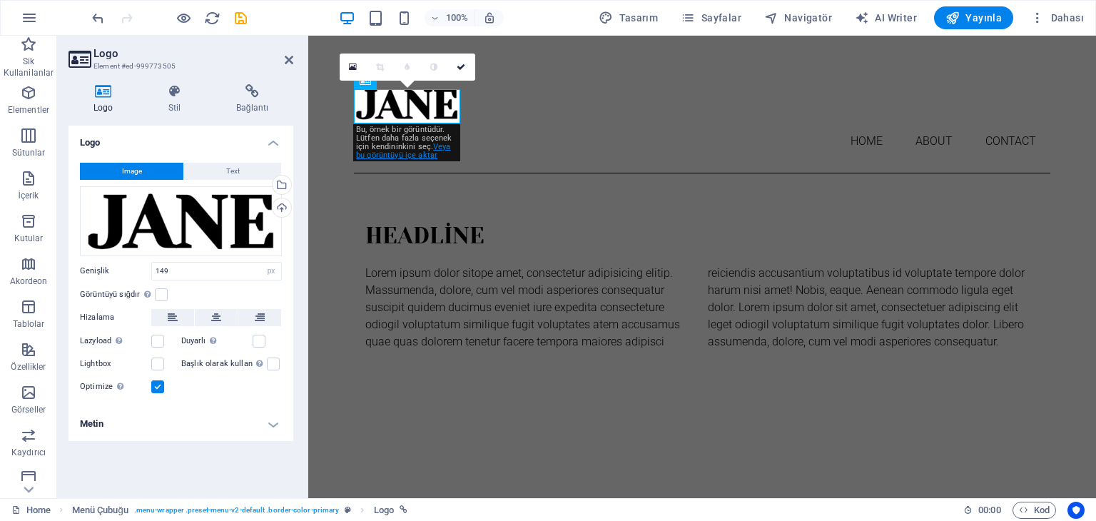
click at [417, 156] on link "Veya bu görüntüyü içe aktar" at bounding box center [403, 151] width 95 height 18
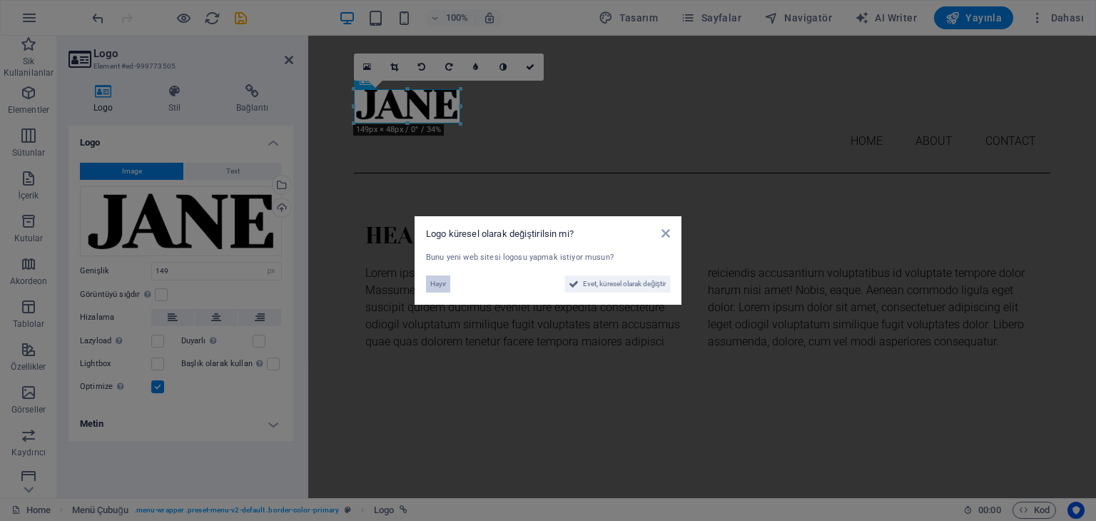
click at [439, 283] on span "Hayır" at bounding box center [438, 284] width 16 height 17
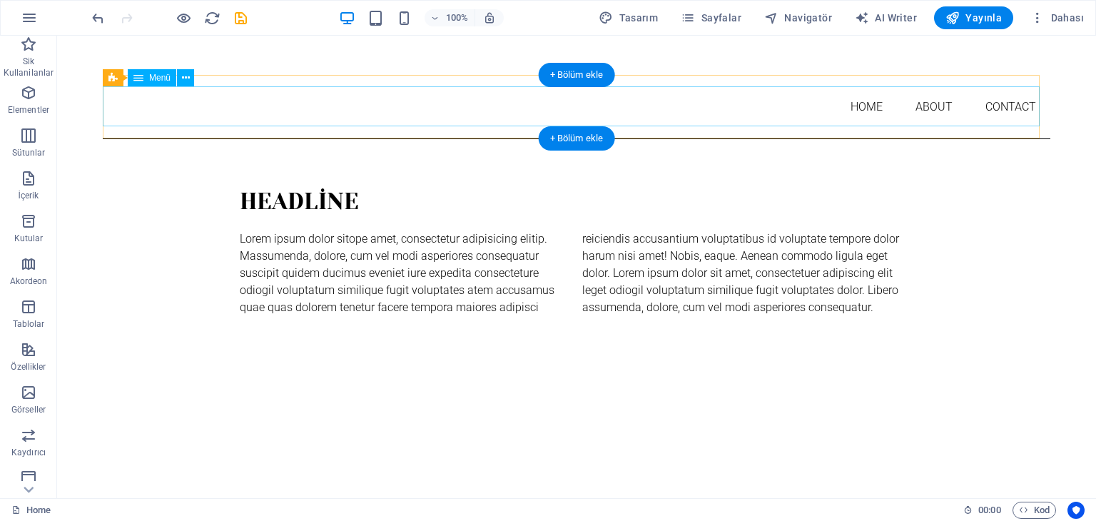
click at [141, 104] on nav "Home About Contact" at bounding box center [577, 107] width 948 height 40
click at [128, 110] on nav "Home About Contact" at bounding box center [577, 107] width 948 height 40
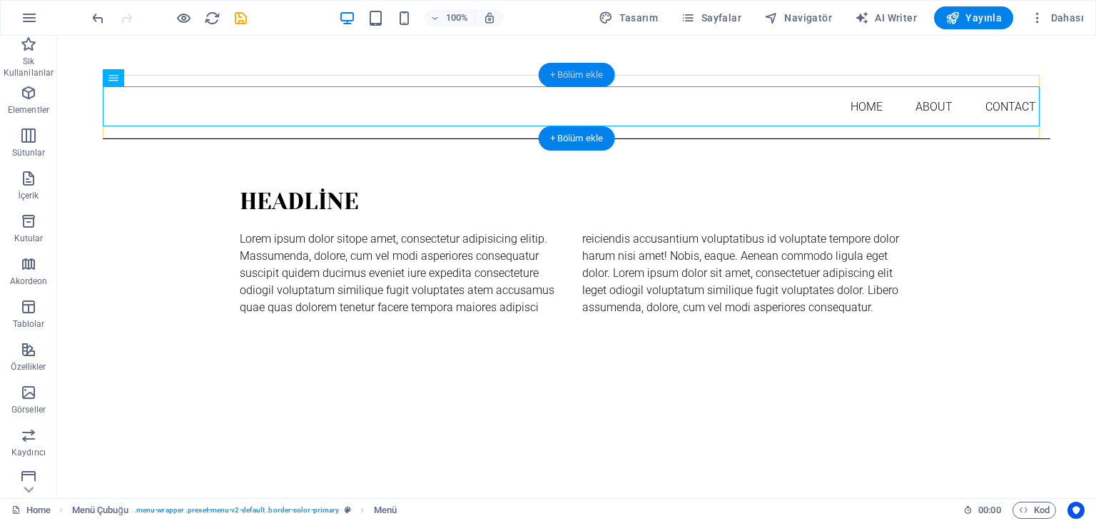
click at [551, 75] on div "+ Bölüm ekle" at bounding box center [577, 75] width 76 height 24
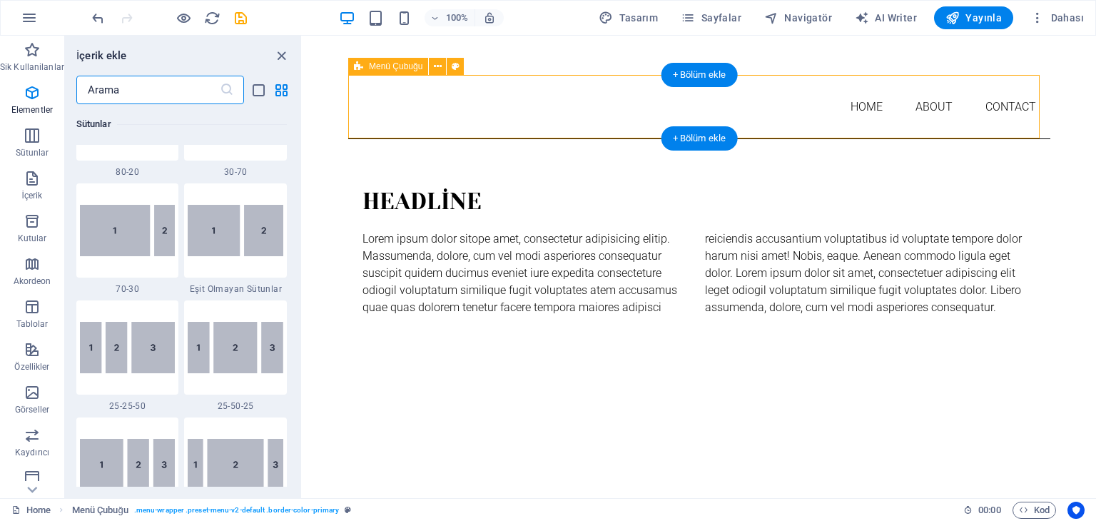
scroll to position [2497, 0]
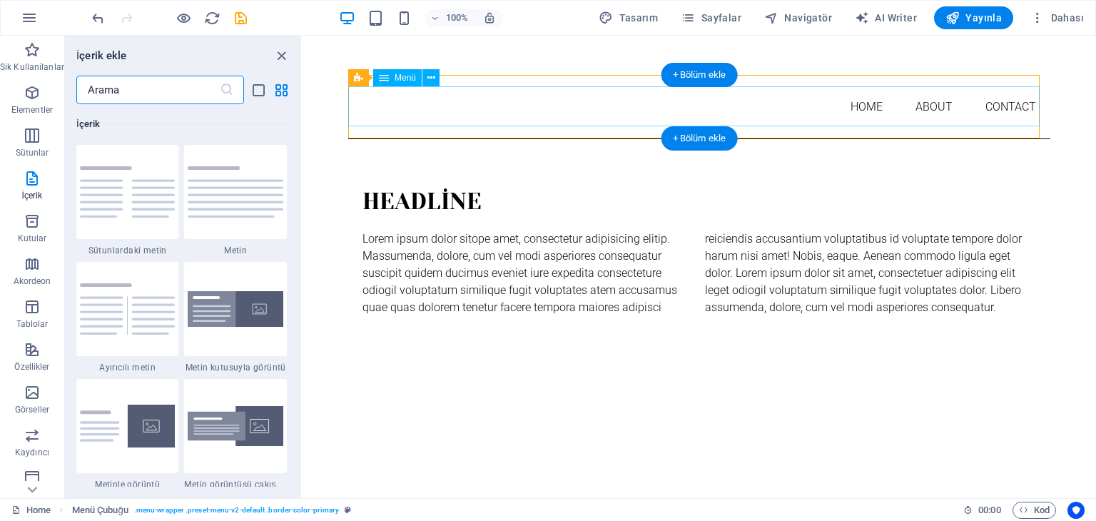
click at [370, 106] on nav "Home About Contact" at bounding box center [699, 107] width 702 height 40
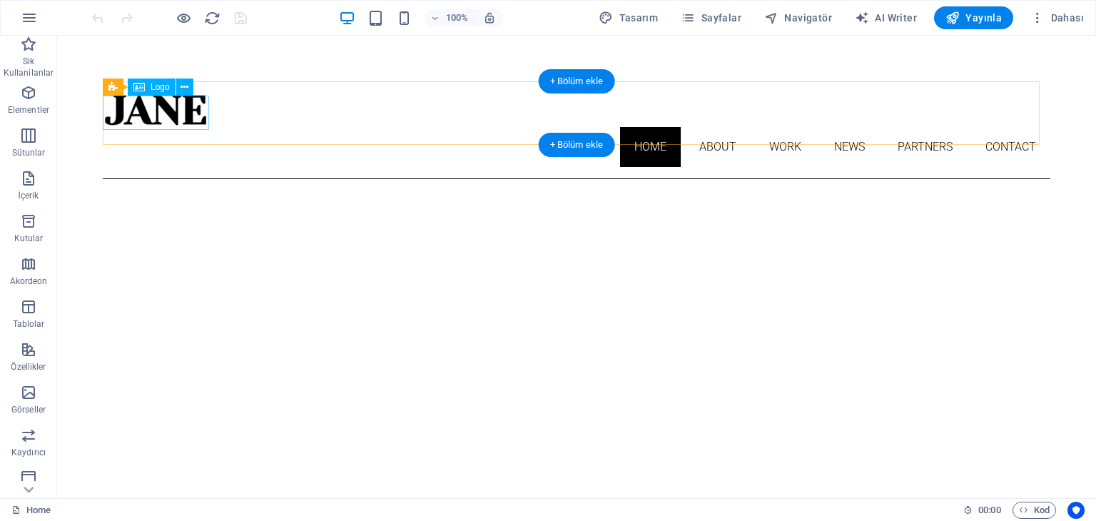
click at [124, 109] on div at bounding box center [577, 110] width 948 height 34
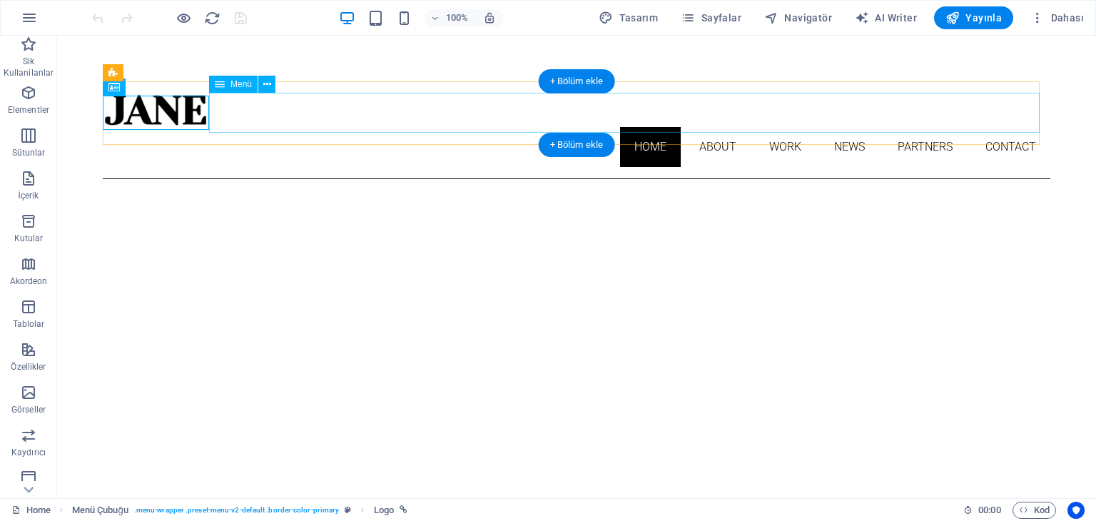
click at [695, 127] on nav "Home About Work News Partners Contact" at bounding box center [577, 147] width 948 height 40
click at [648, 127] on nav "Home About Work News Partners Contact" at bounding box center [577, 147] width 948 height 40
click at [691, 127] on nav "Home About Work News Partners Contact" at bounding box center [577, 147] width 948 height 40
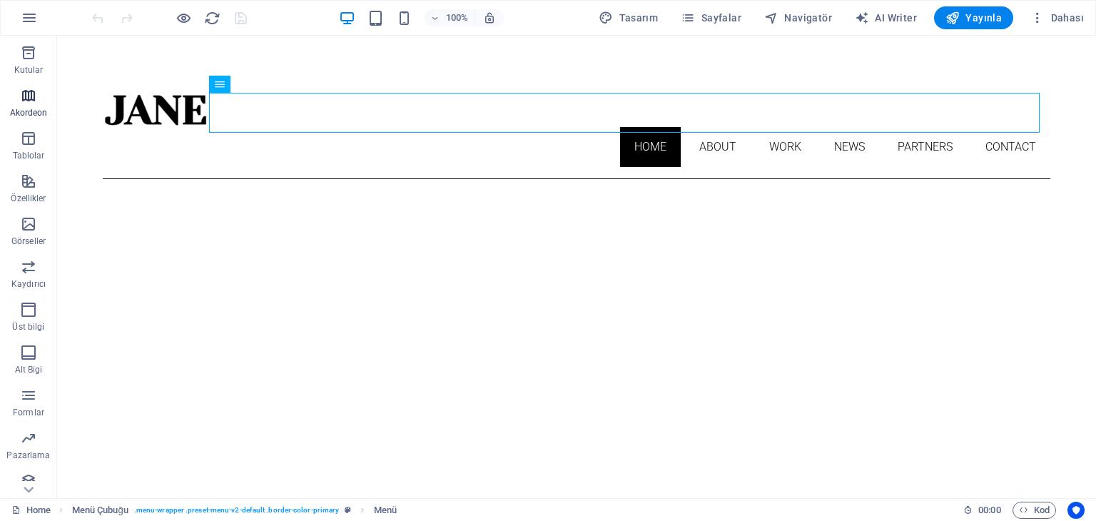
scroll to position [180, 0]
click at [36, 383] on icon "button" at bounding box center [28, 383] width 17 height 17
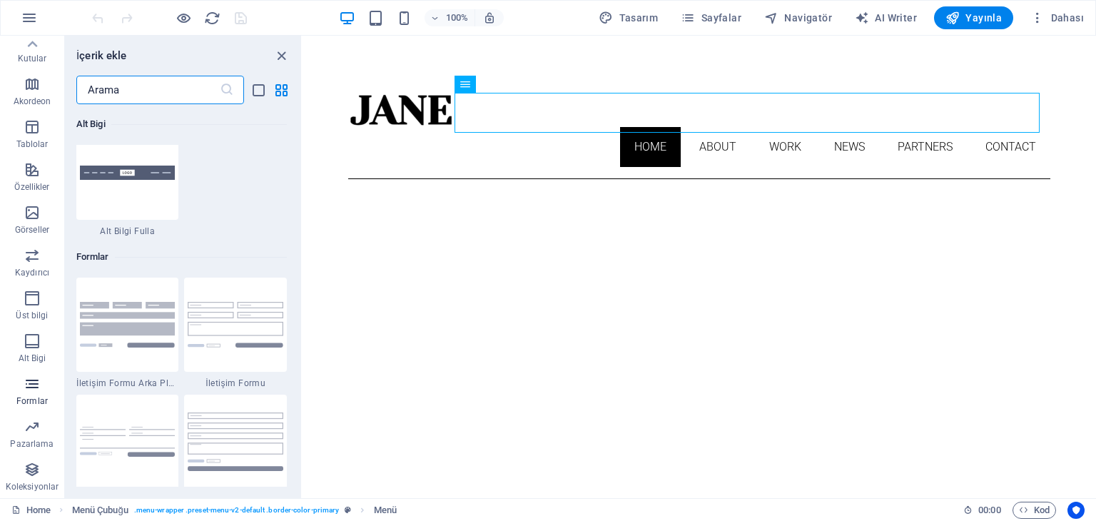
scroll to position [10421, 0]
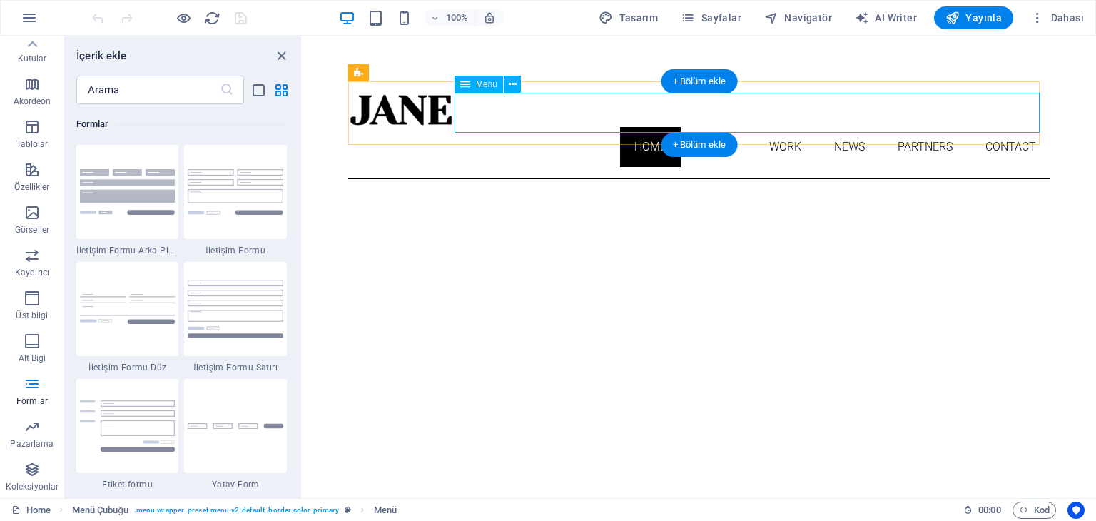
click at [645, 127] on nav "Home About Work News Partners Contact" at bounding box center [699, 147] width 702 height 40
click at [699, 127] on nav "Home About Work News Partners Contact" at bounding box center [699, 147] width 702 height 40
click at [674, 127] on nav "Home About Work News Partners Contact" at bounding box center [699, 147] width 702 height 40
select select
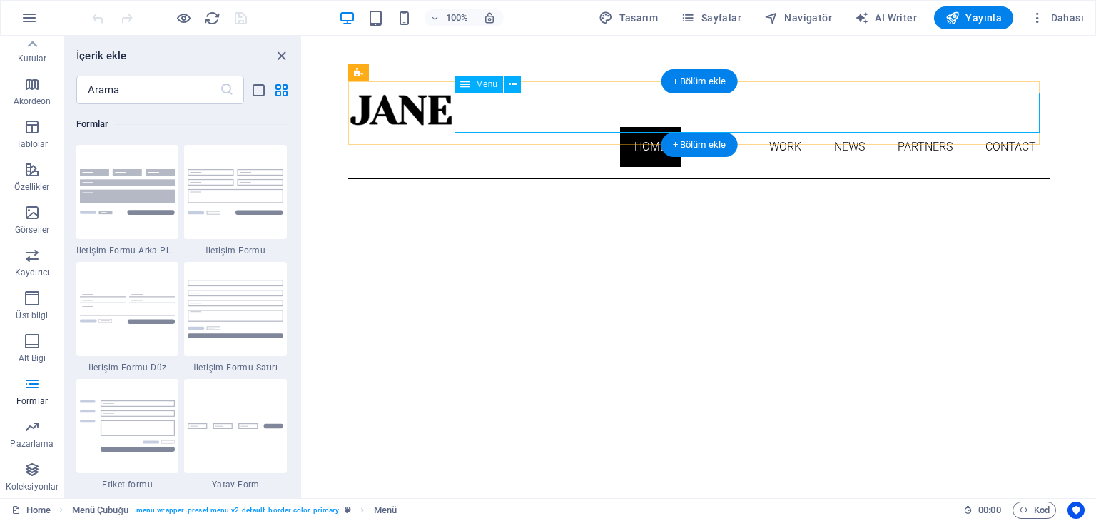
select select "1"
select select
select select "2"
select select
select select "3"
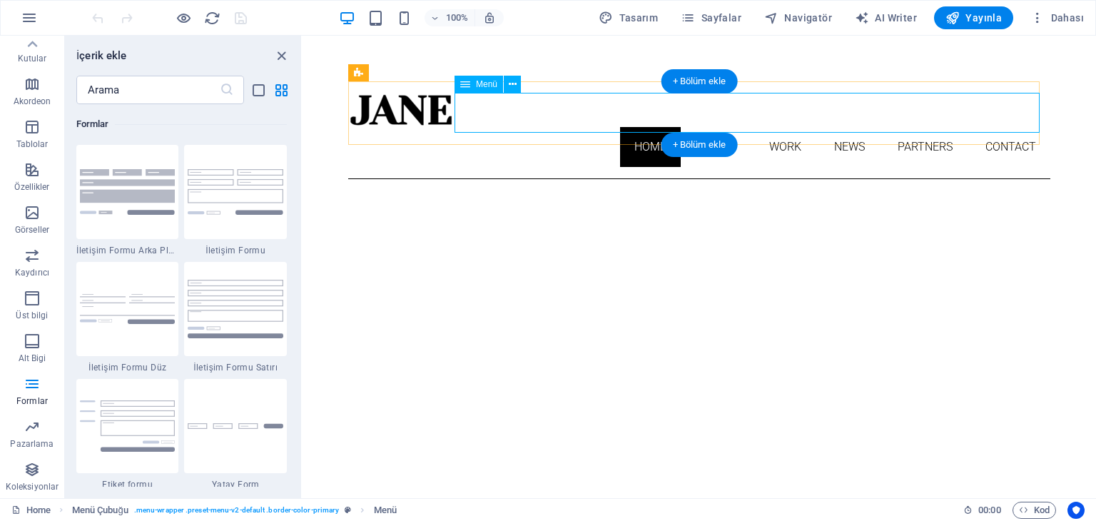
select select
select select "4"
select select
select select "5"
select select
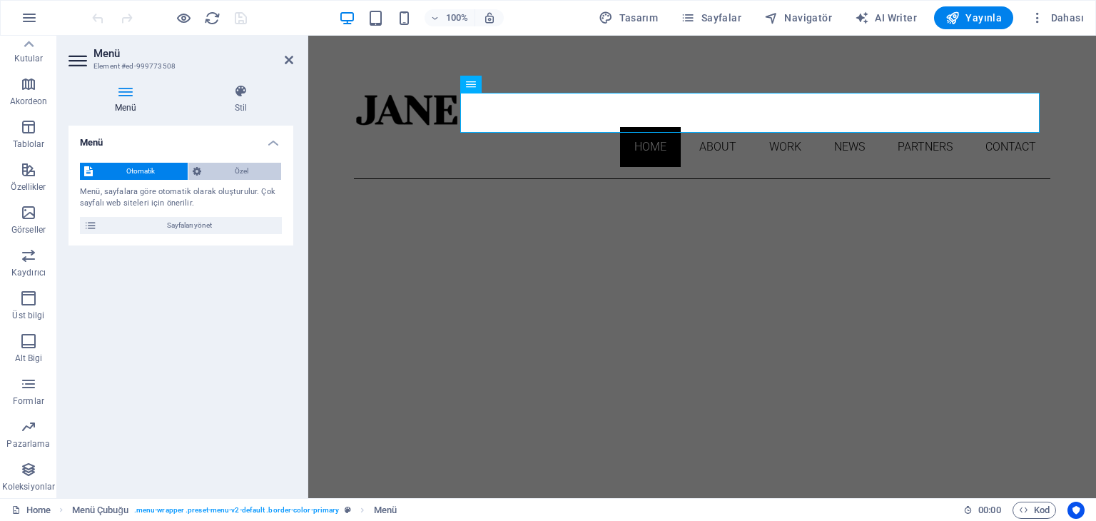
click at [226, 168] on span "Özel" at bounding box center [241, 171] width 71 height 17
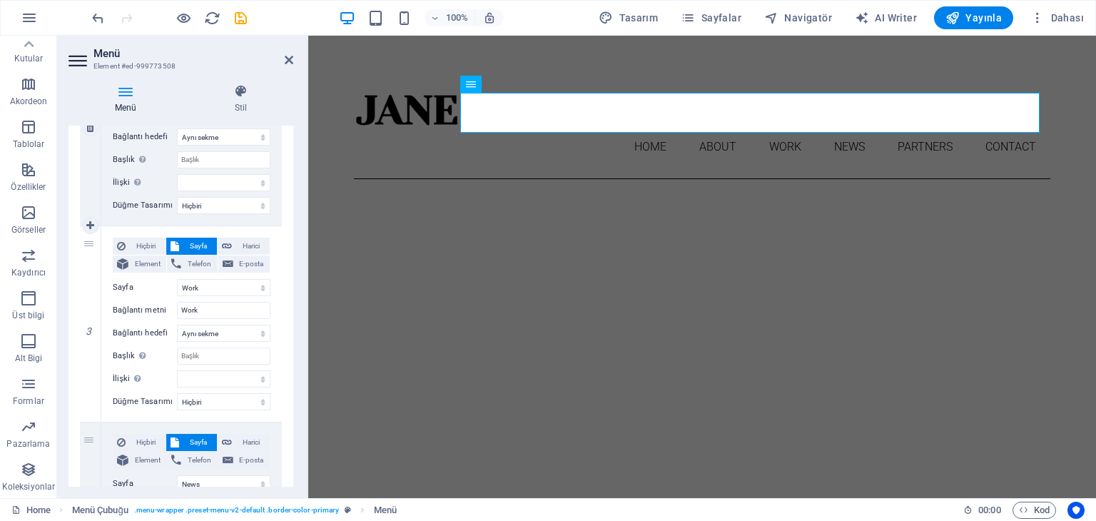
scroll to position [428, 0]
click at [90, 321] on icon at bounding box center [90, 323] width 8 height 10
select select
select select "3"
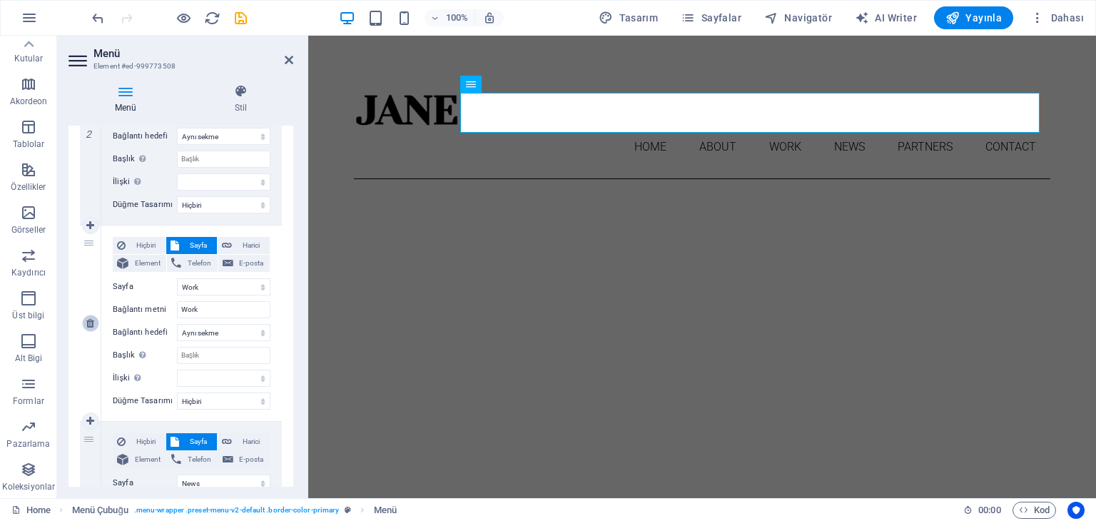
type input "News"
select select
select select "4"
type input "Partners"
select select
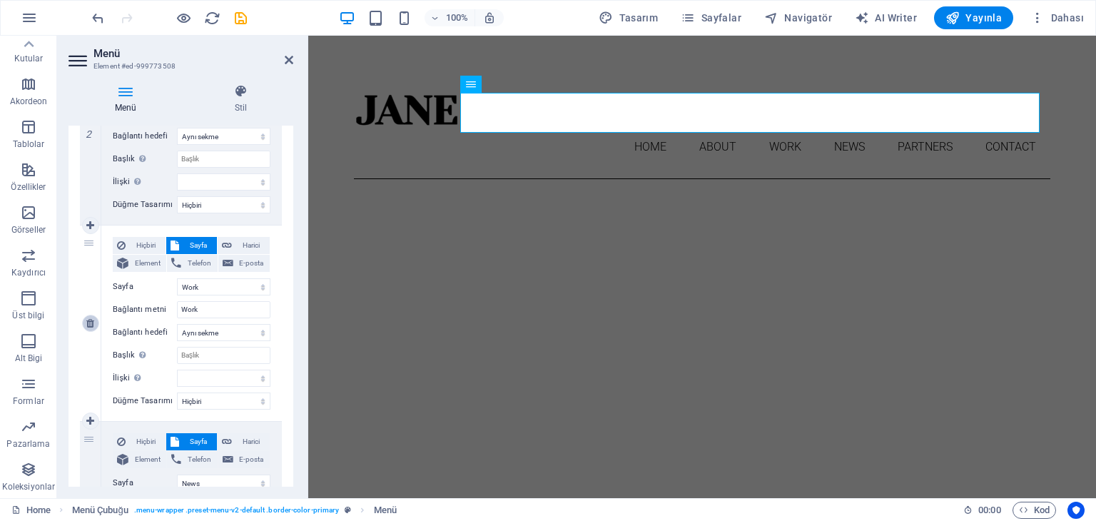
select select "5"
type input "Contact"
select select
click at [250, 289] on select "Home About Work News Partners Contact Legal Notice Privacy" at bounding box center [224, 286] width 94 height 17
select select "2"
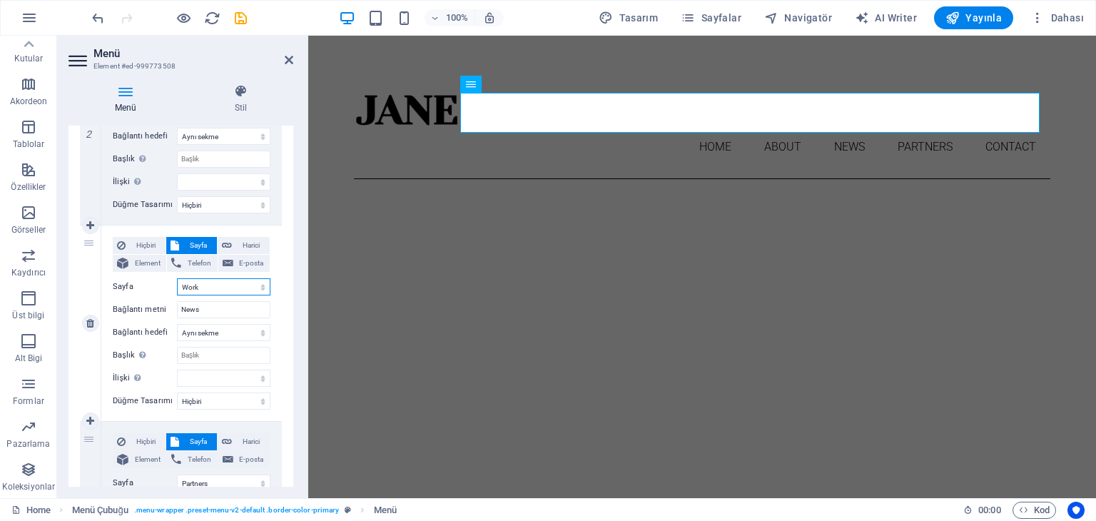
click at [177, 278] on select "Home About Work News Partners Contact Legal Notice Privacy" at bounding box center [224, 286] width 94 height 17
select select
type input "Work"
select select
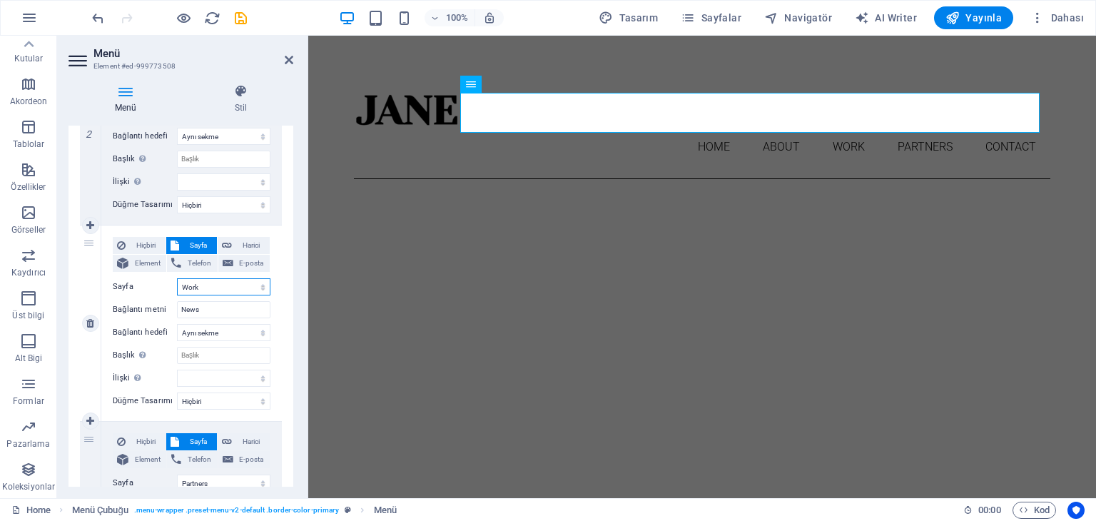
select select
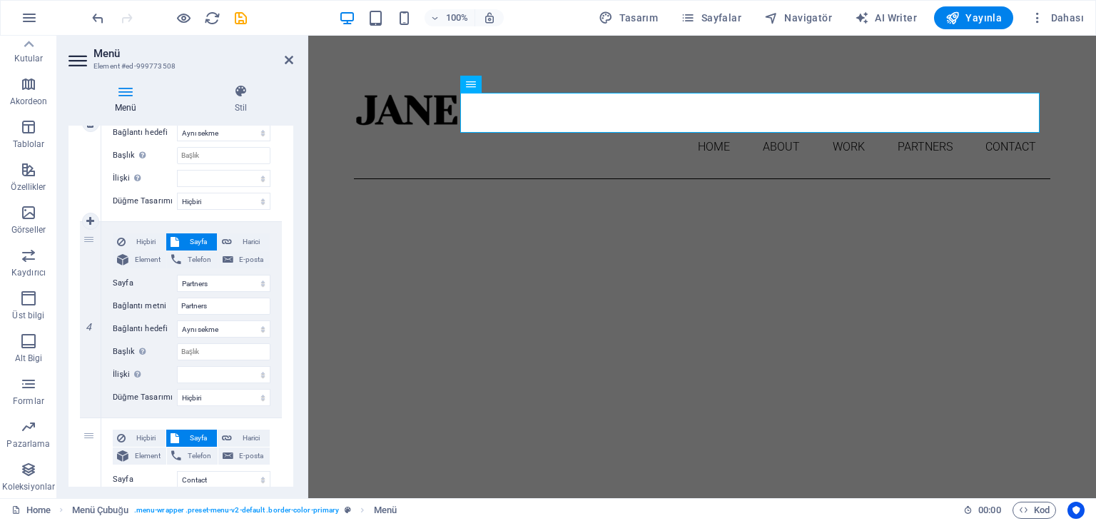
scroll to position [642, 0]
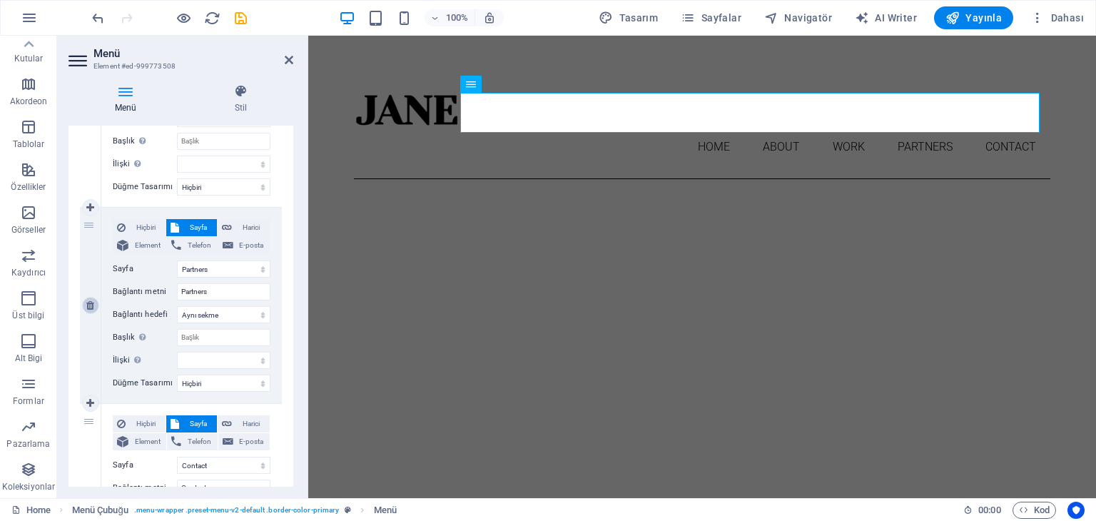
click at [93, 305] on icon at bounding box center [90, 305] width 8 height 10
select select
select select "5"
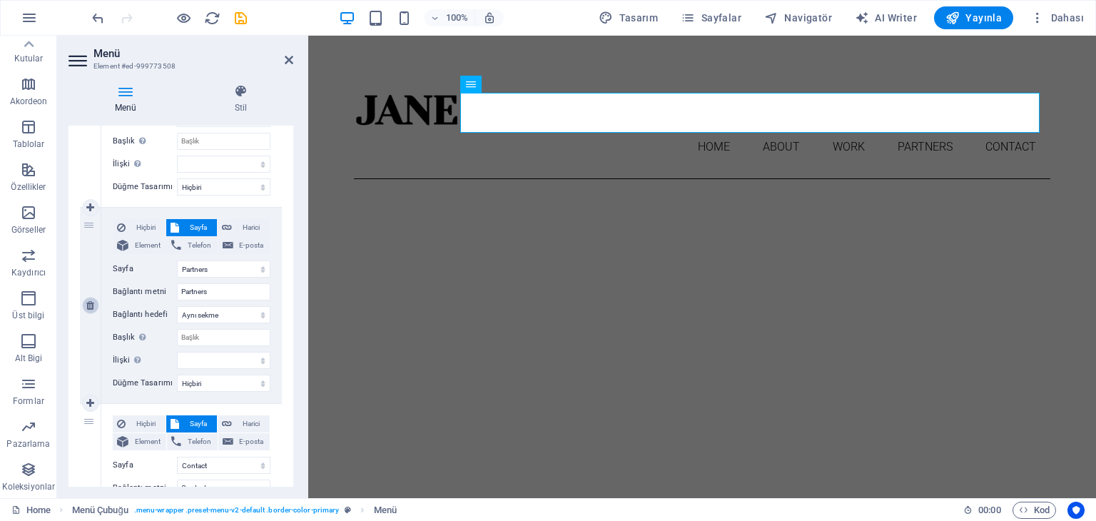
type input "Contact"
select select
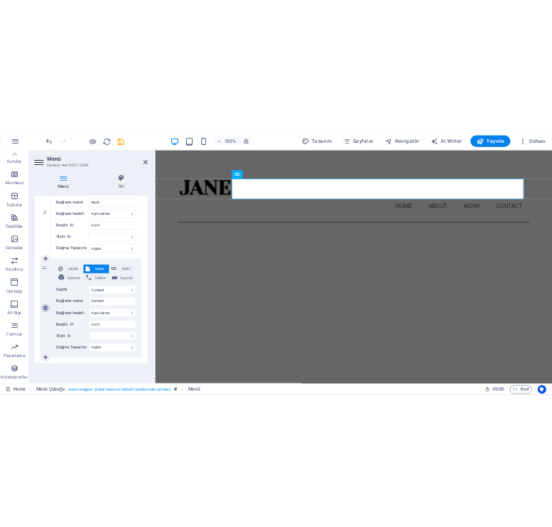
scroll to position [598, 0]
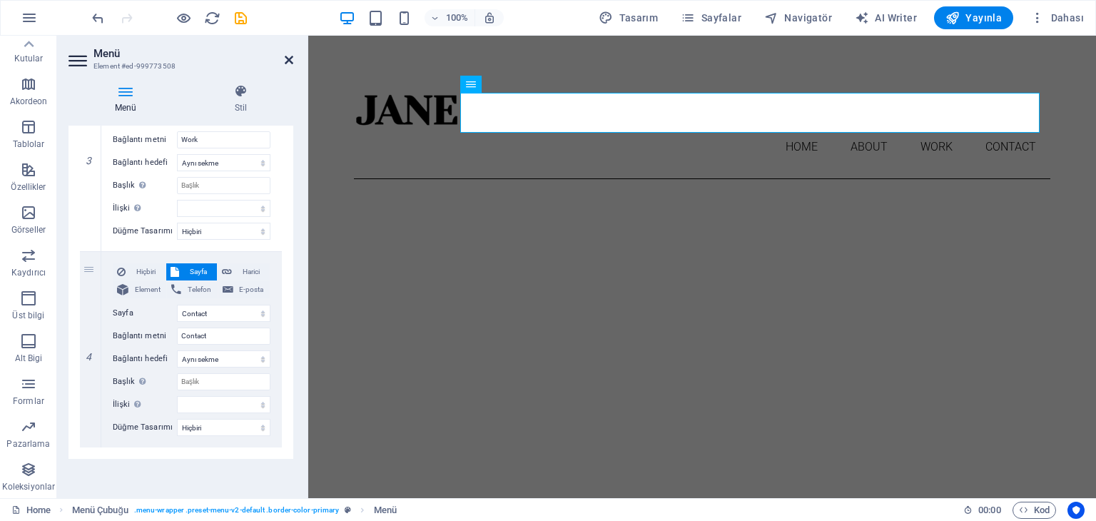
click at [288, 58] on icon at bounding box center [289, 59] width 9 height 11
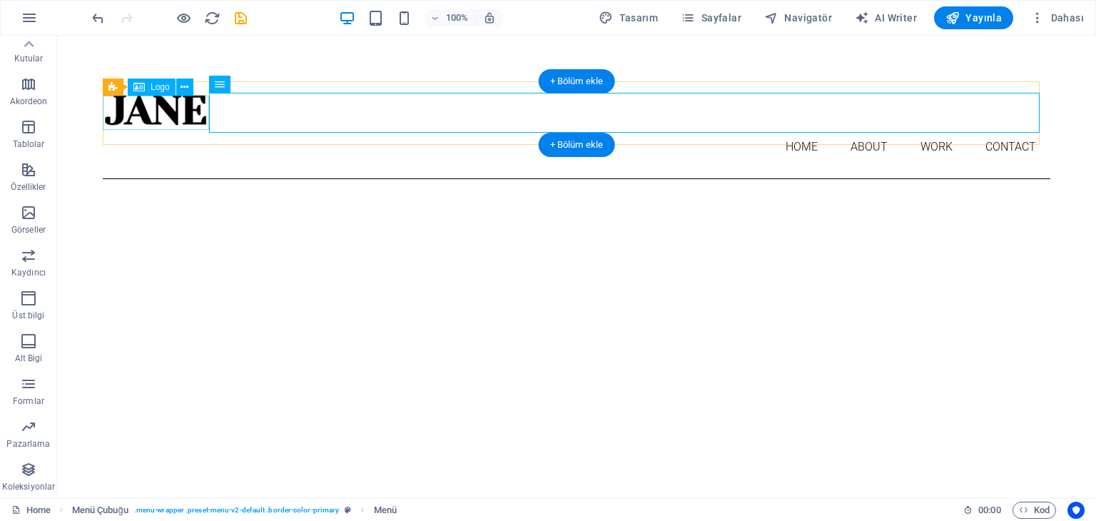
click at [151, 124] on div at bounding box center [577, 110] width 948 height 34
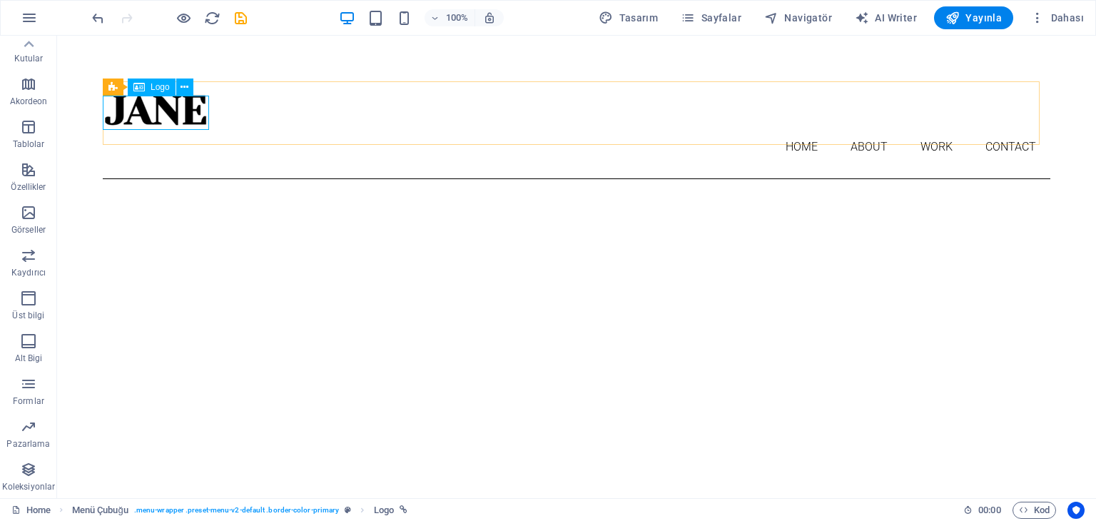
click at [158, 91] on span "Logo" at bounding box center [160, 87] width 19 height 9
click at [187, 86] on icon at bounding box center [185, 87] width 8 height 15
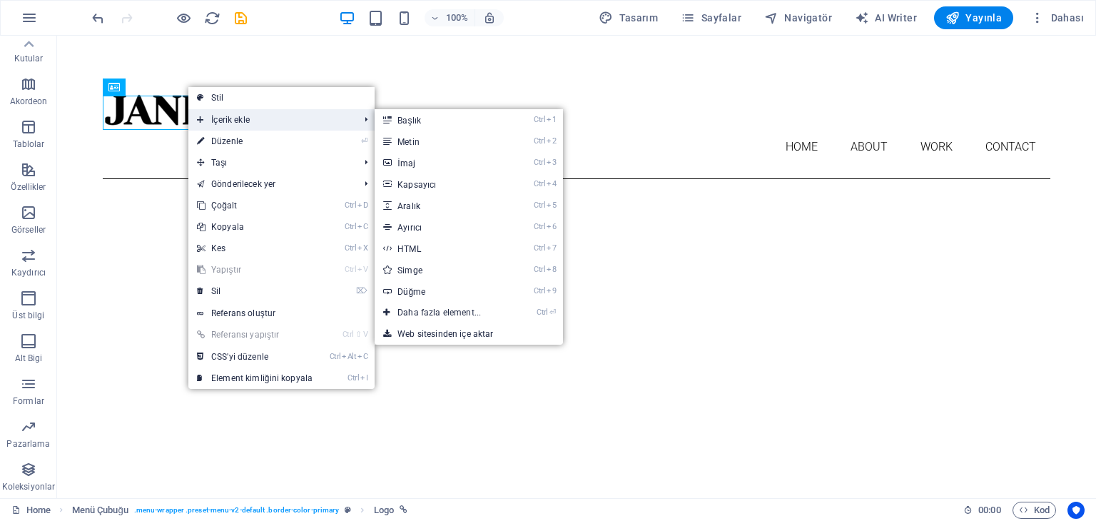
click at [237, 113] on span "İçerik ekle" at bounding box center [270, 119] width 165 height 21
click at [243, 118] on span "İçerik ekle" at bounding box center [270, 119] width 165 height 21
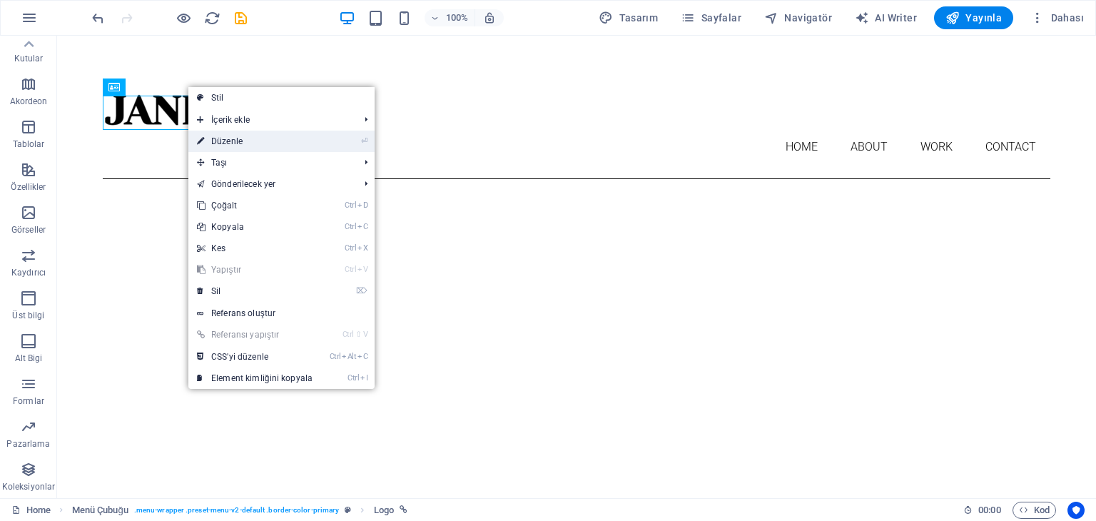
click at [241, 143] on link "⏎ Düzenle" at bounding box center [254, 141] width 133 height 21
select select "px"
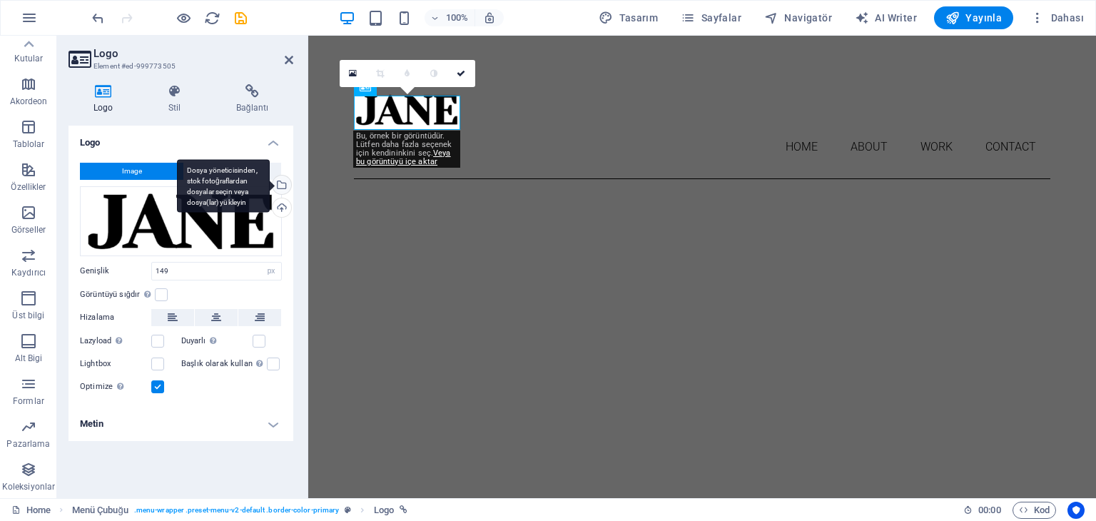
click at [285, 179] on div "Dosya yöneticisinden, stok fotoğraflardan dosyalar seçin veya dosya(lar) yükley…" at bounding box center [280, 186] width 21 height 21
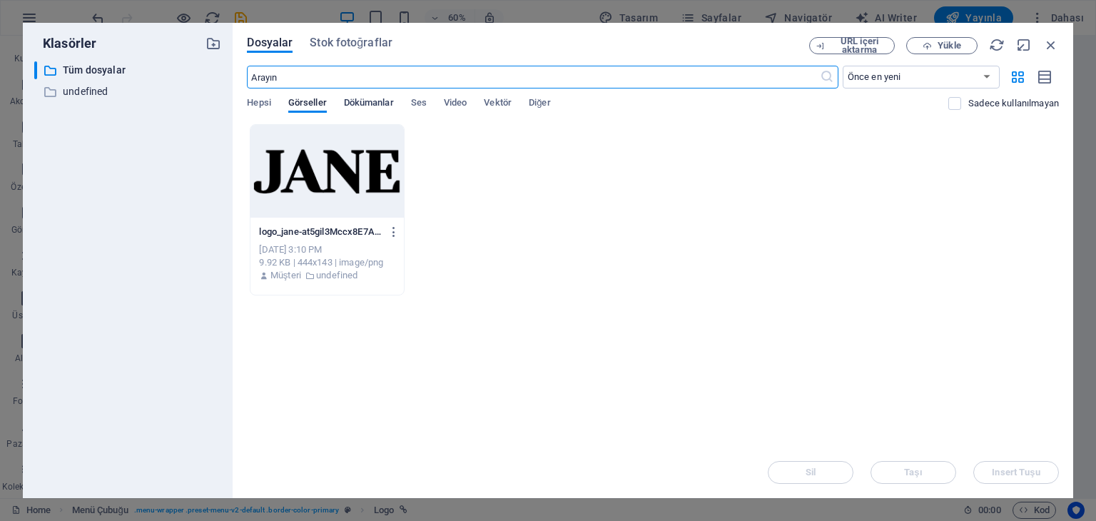
click at [377, 100] on span "Dökümanlar" at bounding box center [369, 104] width 50 height 20
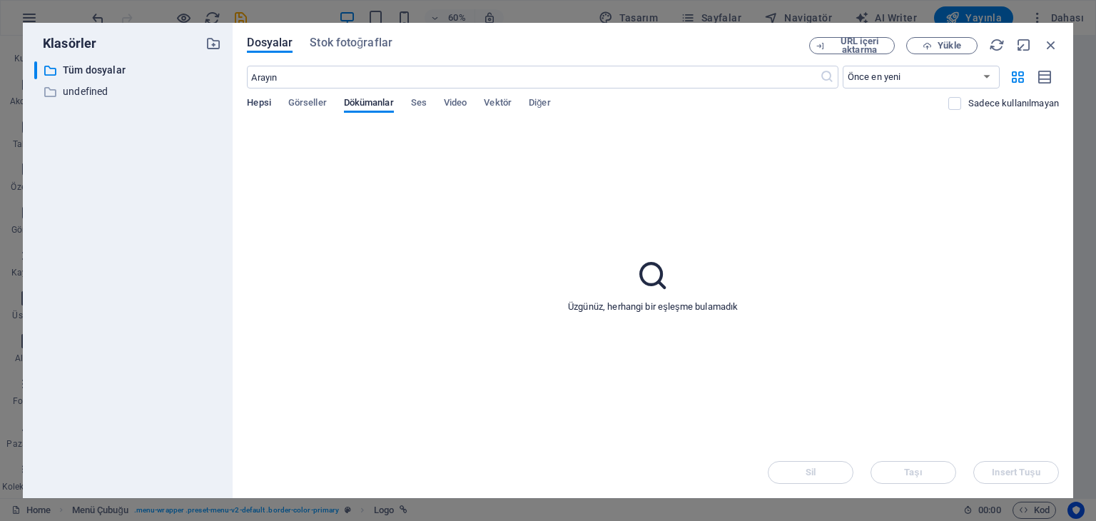
click at [251, 106] on span "Hepsi" at bounding box center [259, 104] width 24 height 20
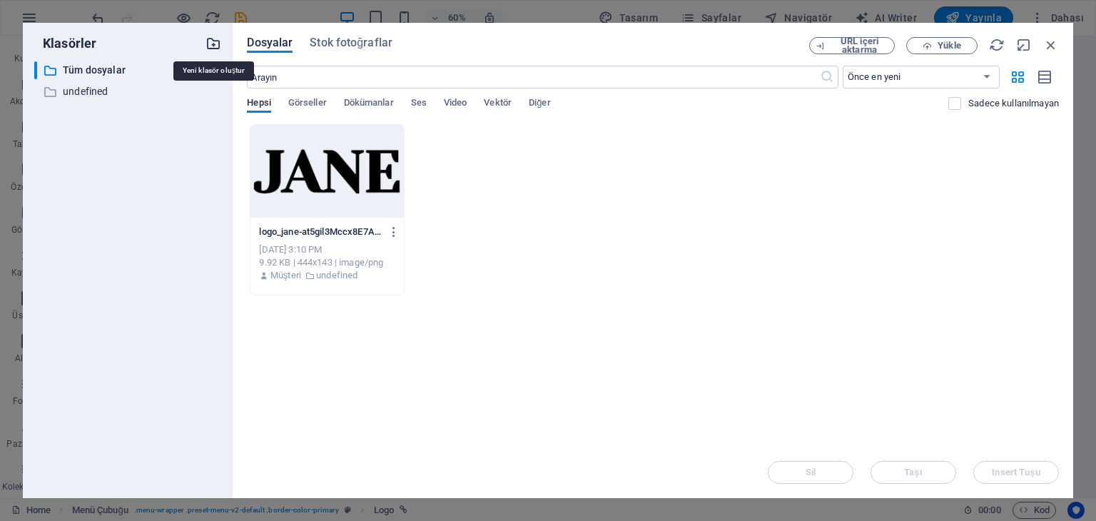
click at [216, 41] on icon "button" at bounding box center [214, 44] width 16 height 16
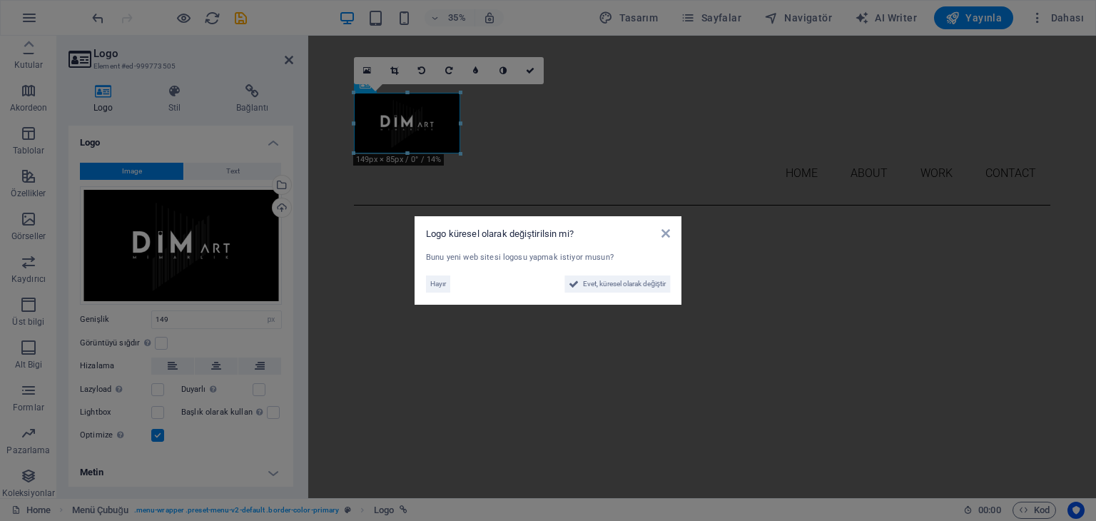
scroll to position [180, 0]
click at [438, 283] on span "Hayır" at bounding box center [438, 284] width 16 height 17
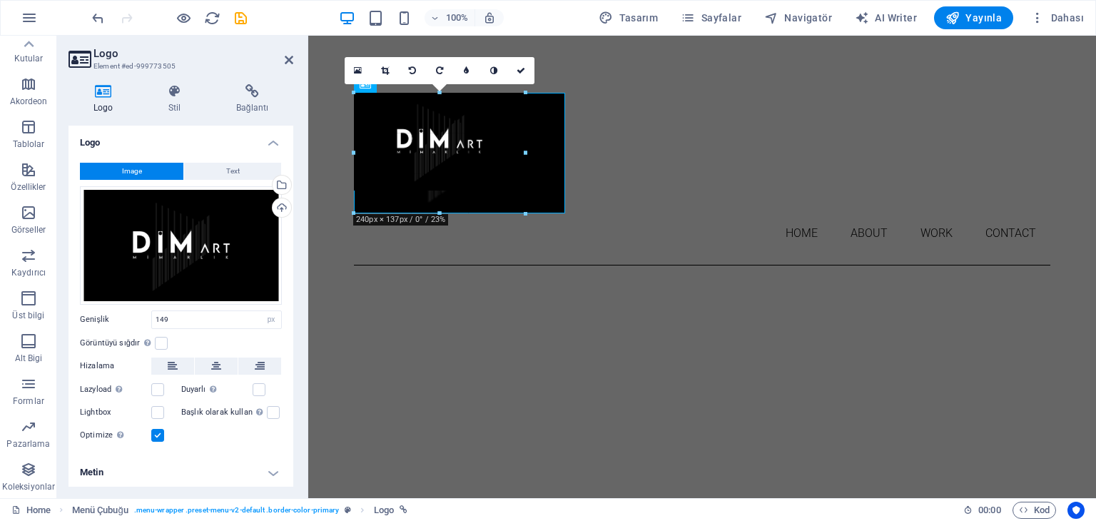
drag, startPoint x: 460, startPoint y: 121, endPoint x: 565, endPoint y: 135, distance: 105.8
type input "296"
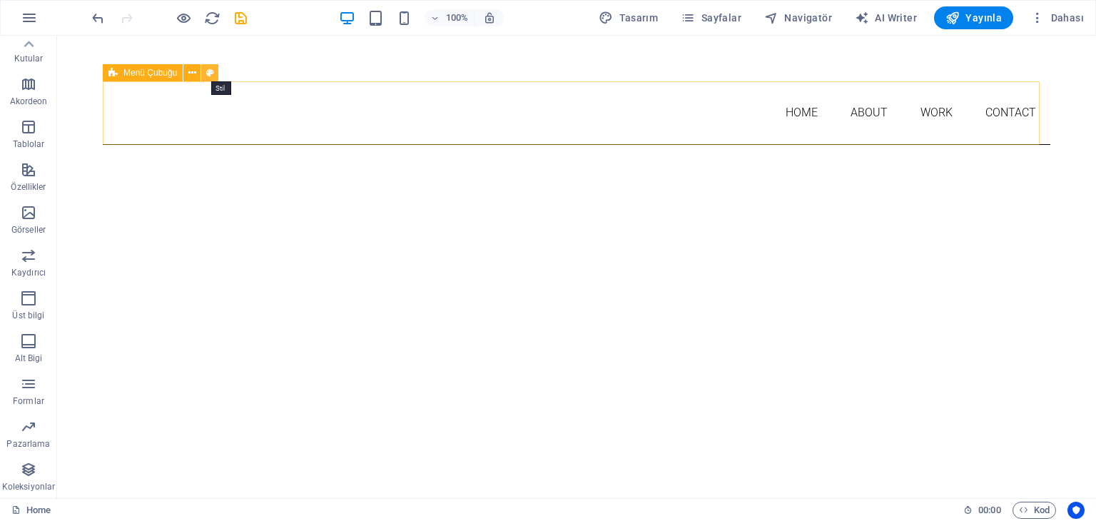
click at [211, 75] on icon at bounding box center [210, 73] width 8 height 15
select select "rem"
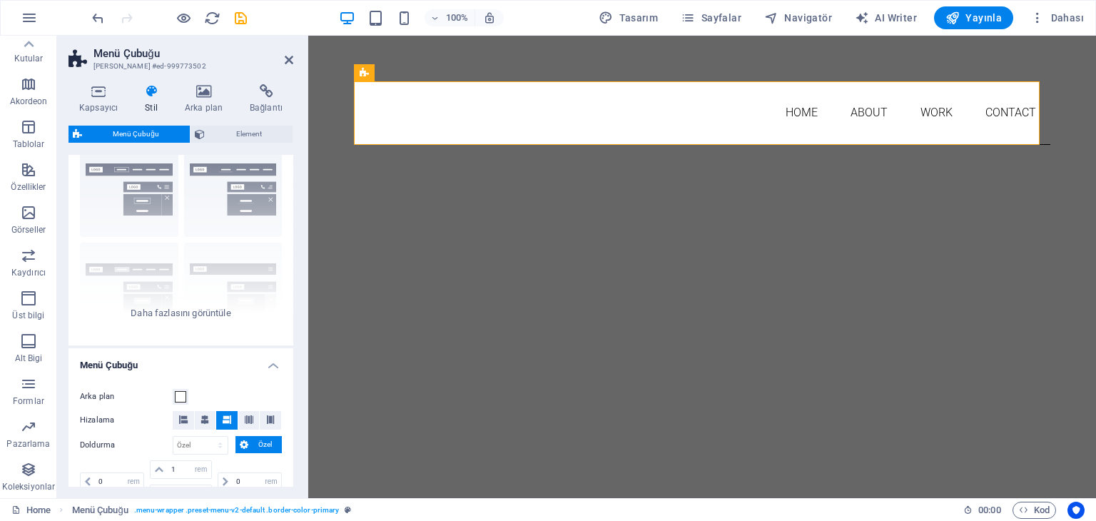
scroll to position [71, 0]
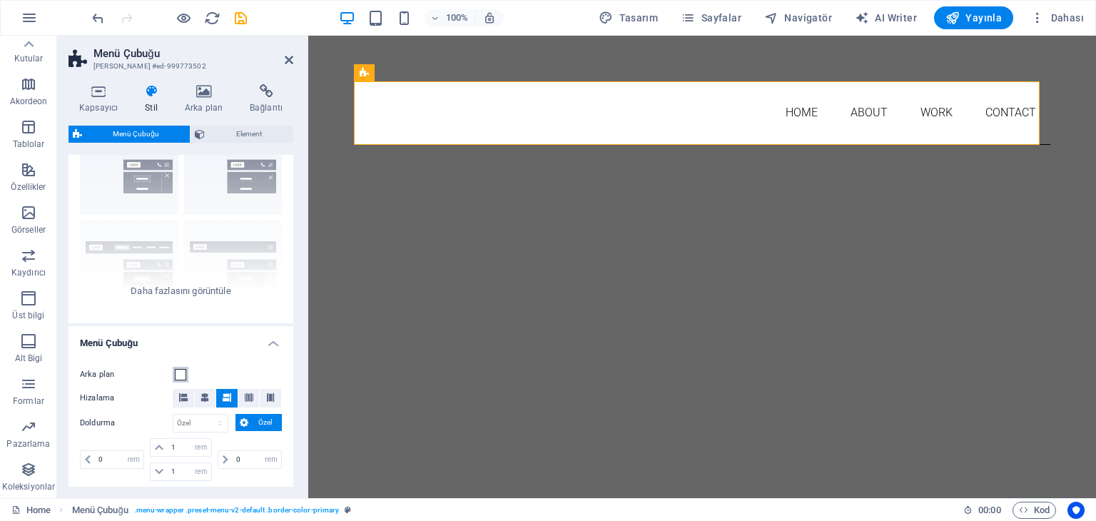
click at [180, 373] on span at bounding box center [180, 374] width 11 height 11
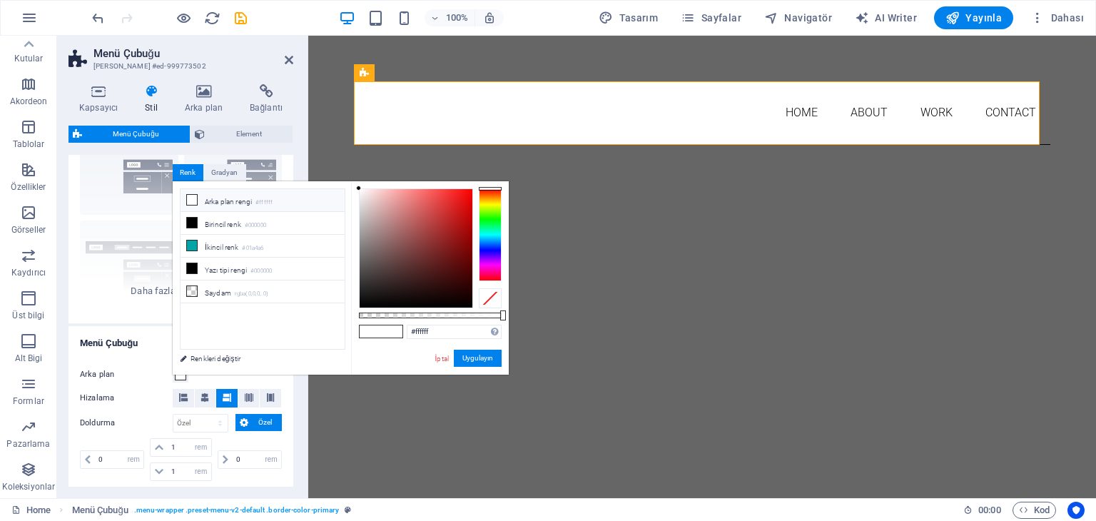
click at [180, 373] on div "less Arka plan rengi #ffffff Birincil renk #000000 İkincil renk #01a4a6 Yazı ti…" at bounding box center [341, 277] width 336 height 193
